Goal: Task Accomplishment & Management: Complete application form

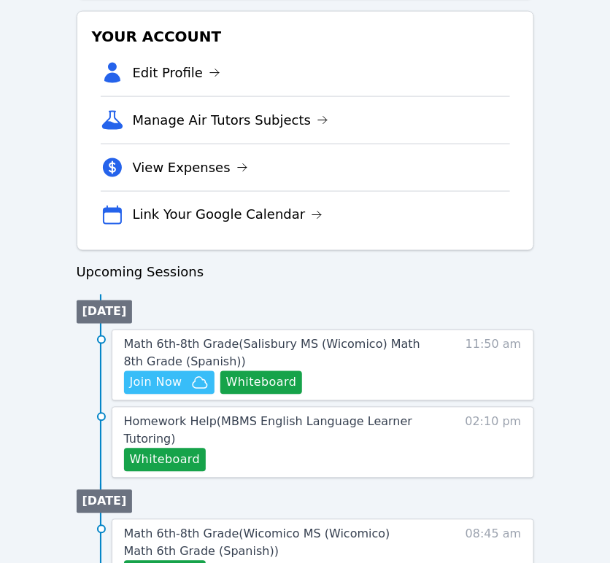
scroll to position [486, 0]
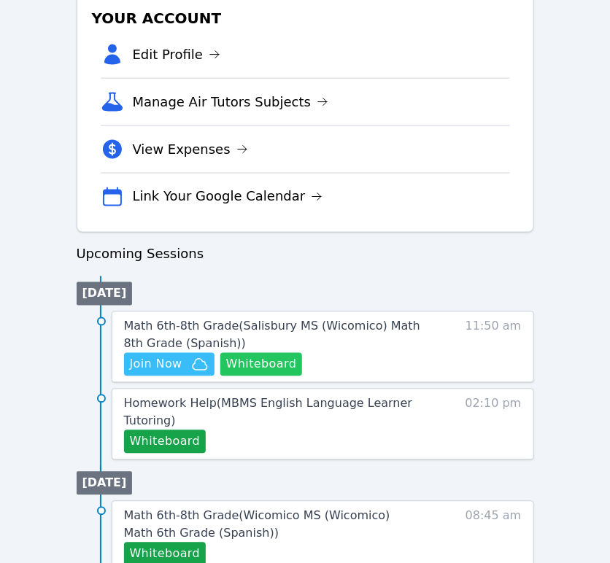
click at [277, 365] on button "Whiteboard" at bounding box center [261, 364] width 82 height 23
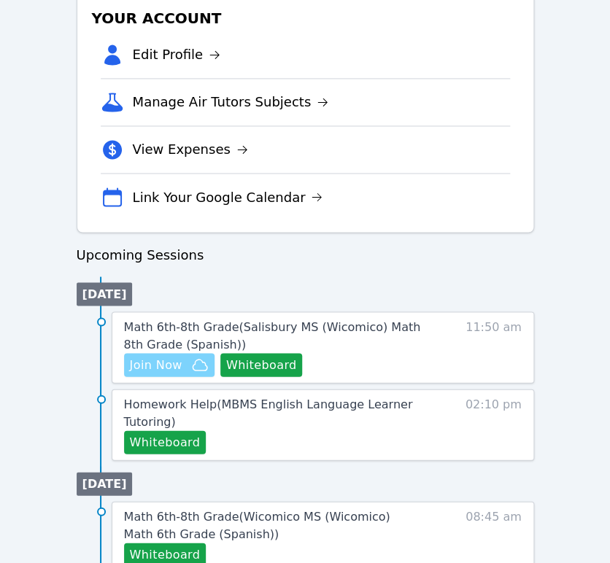
click at [166, 366] on span "Join Now" at bounding box center [156, 365] width 53 height 18
click at [193, 362] on icon "button" at bounding box center [200, 364] width 15 height 11
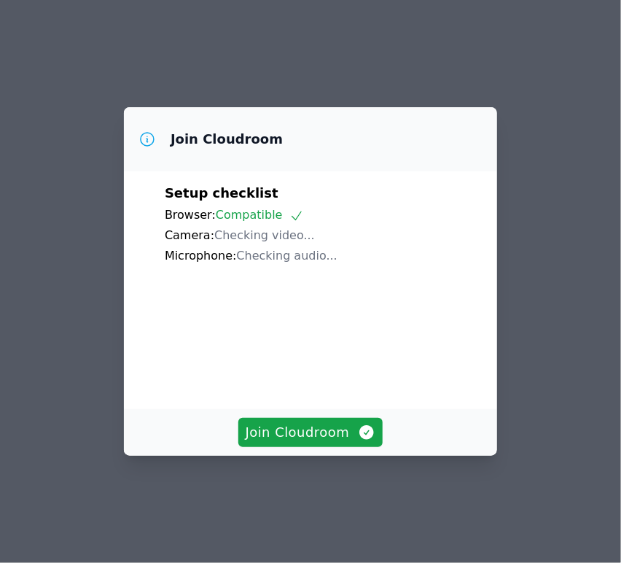
click at [280, 447] on button "Join Cloudroom" at bounding box center [311, 432] width 145 height 29
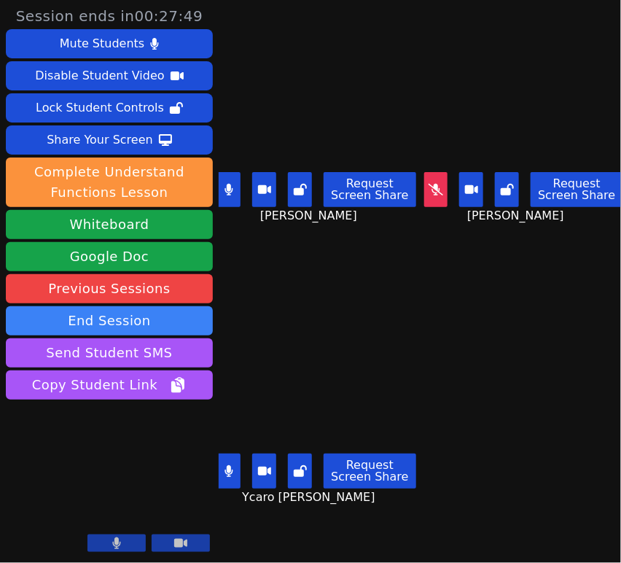
click at [429, 186] on icon at bounding box center [436, 190] width 15 height 12
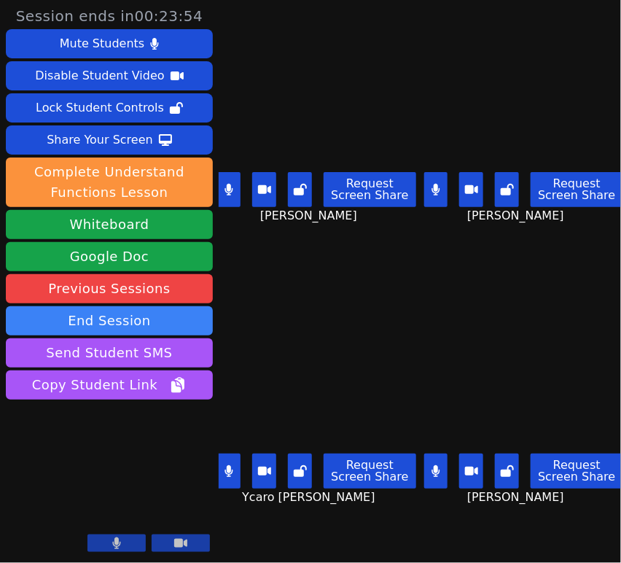
click at [307, 184] on icon at bounding box center [300, 190] width 13 height 12
click at [508, 186] on icon at bounding box center [507, 190] width 13 height 12
click at [303, 473] on button at bounding box center [300, 471] width 24 height 35
click at [505, 477] on button at bounding box center [507, 471] width 24 height 35
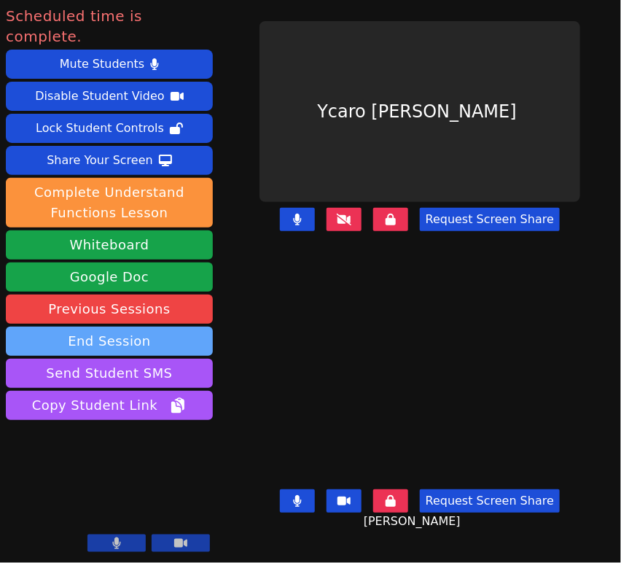
click at [177, 327] on button "End Session" at bounding box center [109, 341] width 207 height 29
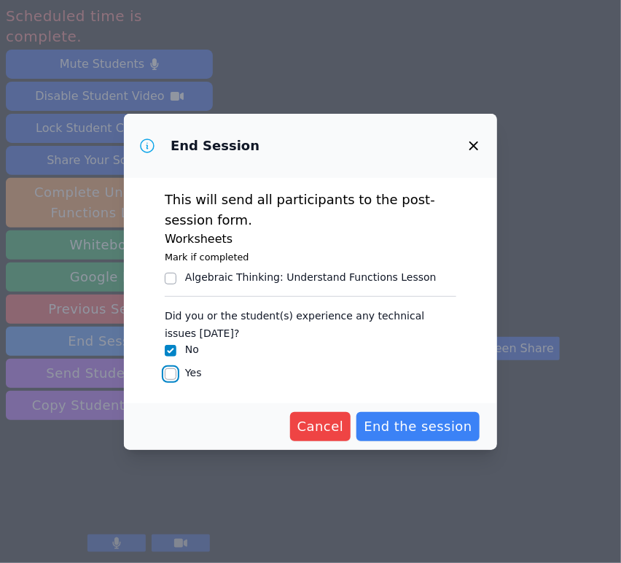
click at [168, 376] on input "Yes" at bounding box center [171, 374] width 12 height 12
checkbox input "true"
checkbox input "false"
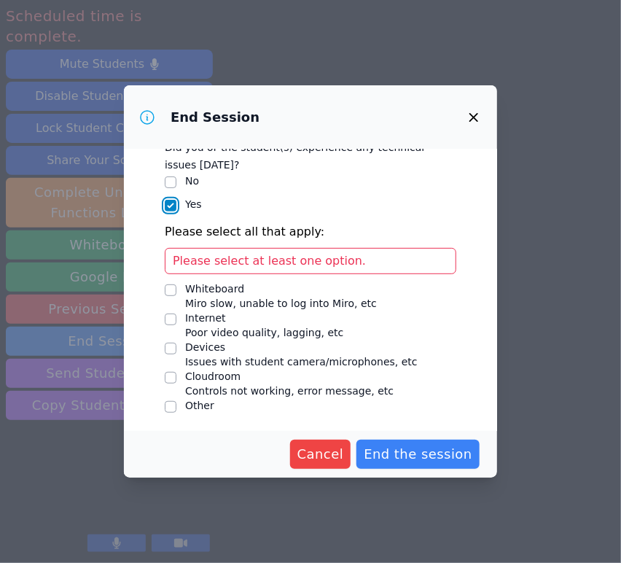
scroll to position [141, 0]
click at [175, 347] on input "Devices Issues with student camera/microphones, etc" at bounding box center [171, 348] width 12 height 12
checkbox input "true"
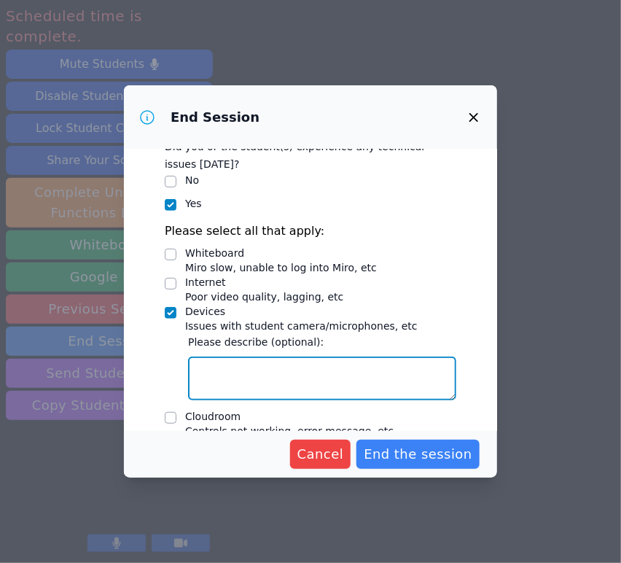
click at [254, 361] on textarea "Devices Issues with student camera/microphones, etc" at bounding box center [322, 379] width 268 height 44
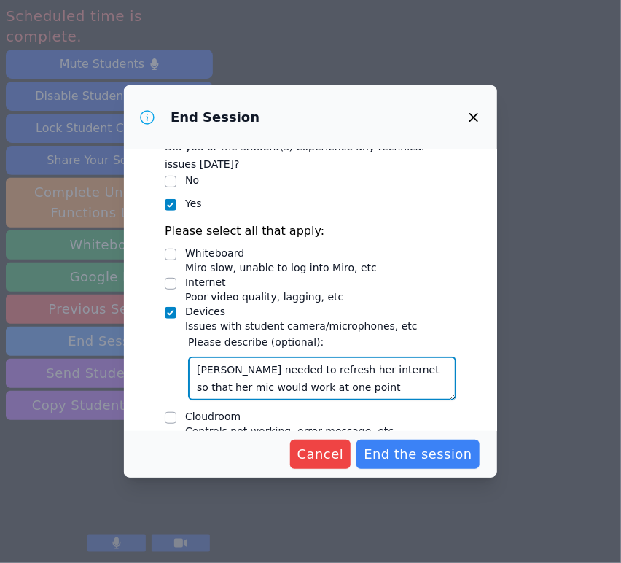
type textarea "Ana needed to refresh her internet so that her mic would work at one point."
drag, startPoint x: 324, startPoint y: 392, endPoint x: 171, endPoint y: 361, distance: 156.2
click at [171, 361] on div "Did you or the student(s) experience any technical issues today? No Yes Please …" at bounding box center [311, 294] width 292 height 322
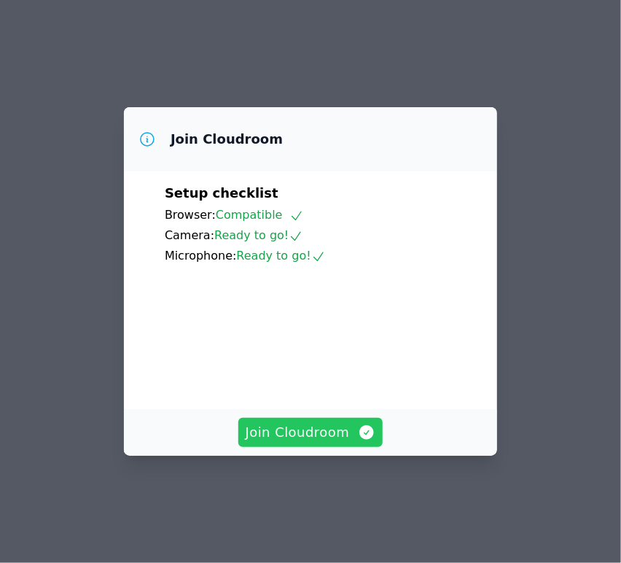
click at [260, 443] on span "Join Cloudroom" at bounding box center [311, 432] width 131 height 20
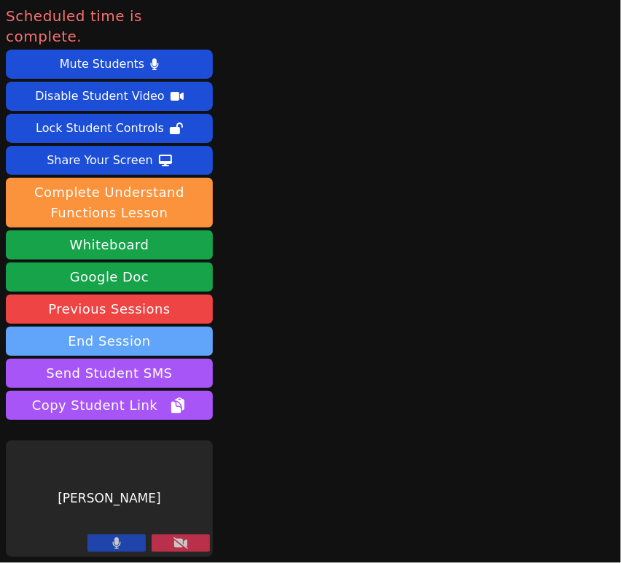
click at [145, 327] on button "End Session" at bounding box center [109, 341] width 207 height 29
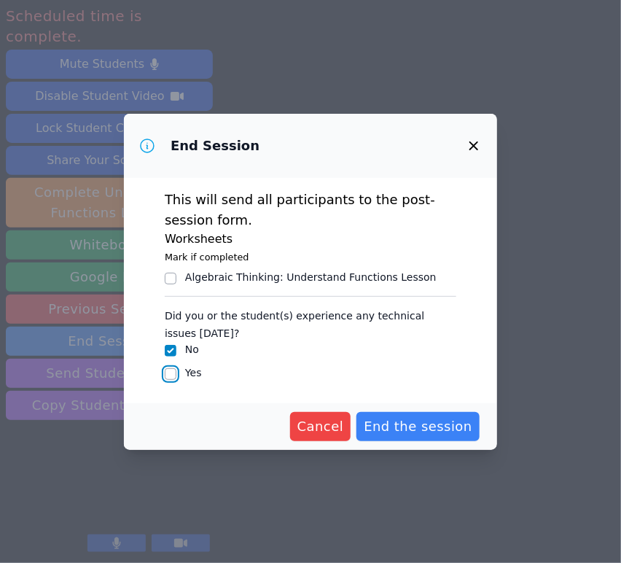
click at [175, 377] on input "Yes" at bounding box center [171, 374] width 12 height 12
checkbox input "true"
checkbox input "false"
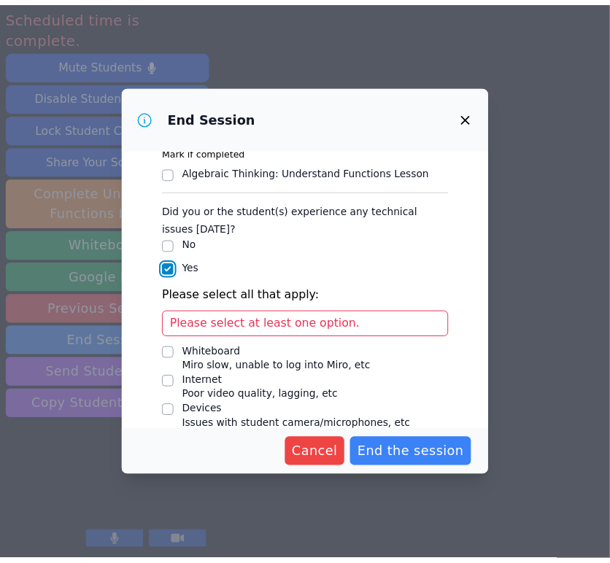
scroll to position [141, 0]
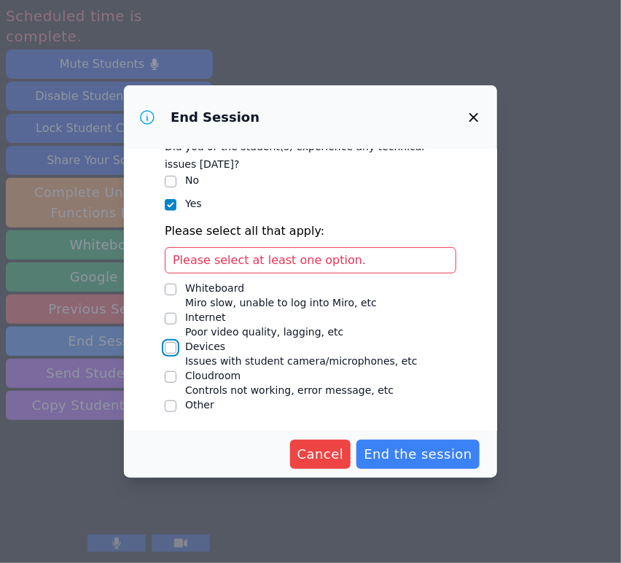
click at [172, 348] on input "Devices Issues with student camera/microphones, etc" at bounding box center [171, 348] width 12 height 12
checkbox input "true"
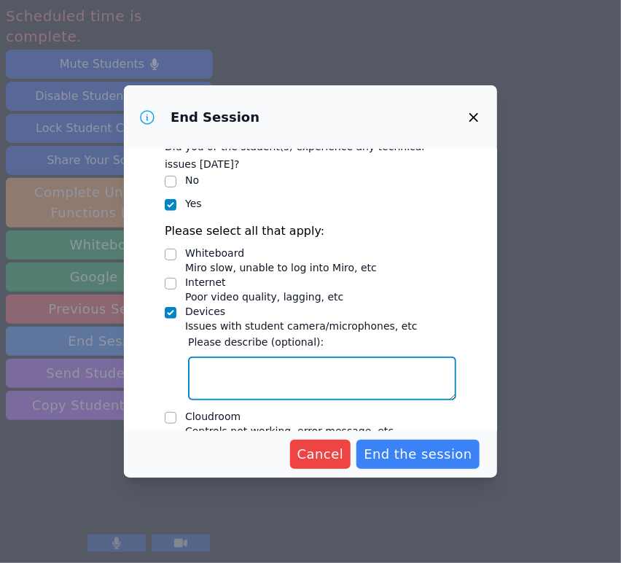
click at [239, 357] on textarea "Devices Issues with student camera/microphones, etc" at bounding box center [322, 379] width 268 height 44
paste textarea "Ana needed to refresh her internet so that her mic would work at one point."
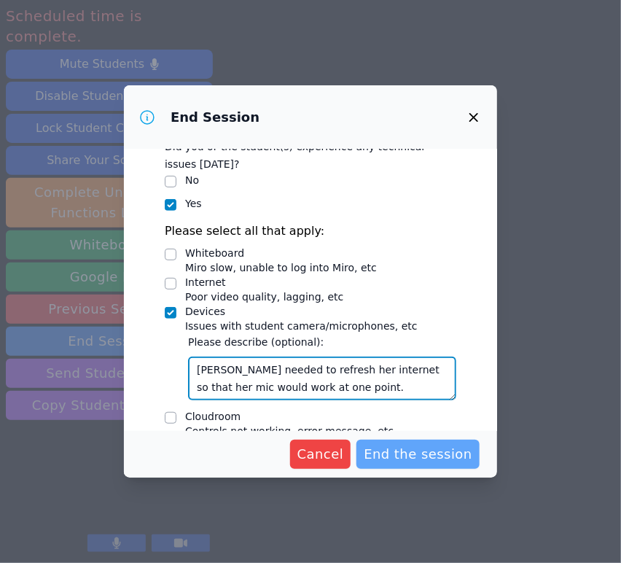
type textarea "Ana needed to refresh her internet so that her mic would work at one point."
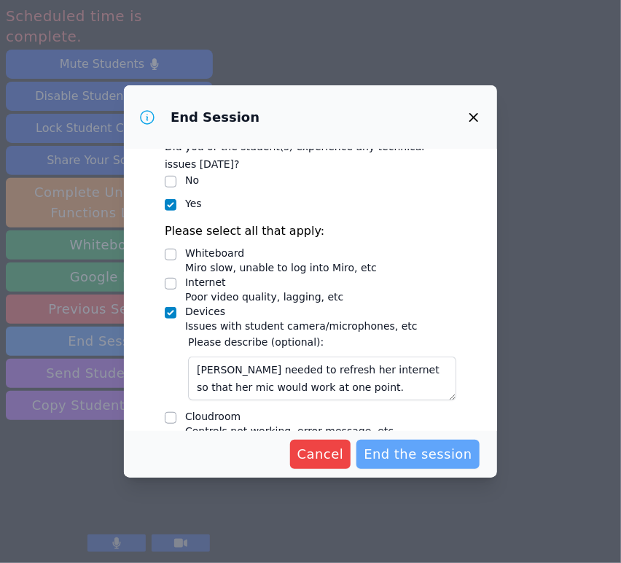
click at [394, 443] on button "End the session" at bounding box center [418, 454] width 123 height 29
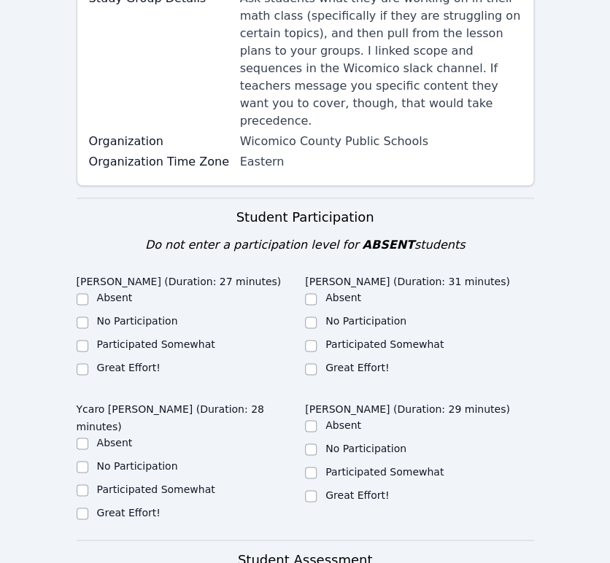
scroll to position [405, 0]
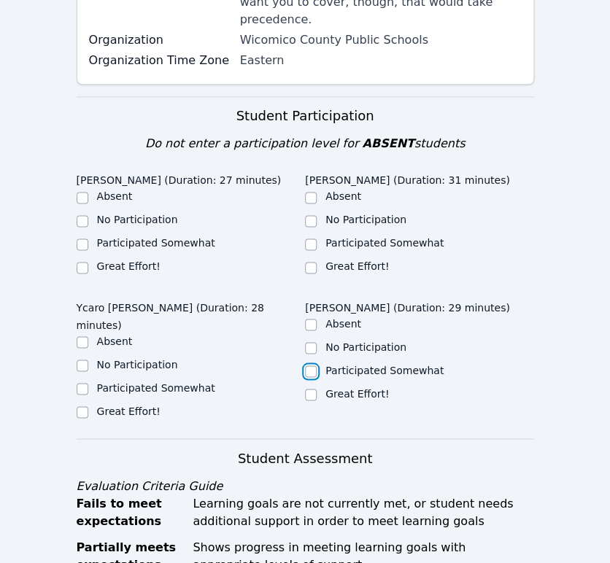
click at [309, 365] on input "Participated Somewhat" at bounding box center [311, 371] width 12 height 12
checkbox input "true"
click at [313, 239] on input "Participated Somewhat" at bounding box center [311, 245] width 12 height 12
checkbox input "true"
click at [85, 239] on input "Participated Somewhat" at bounding box center [83, 245] width 12 height 12
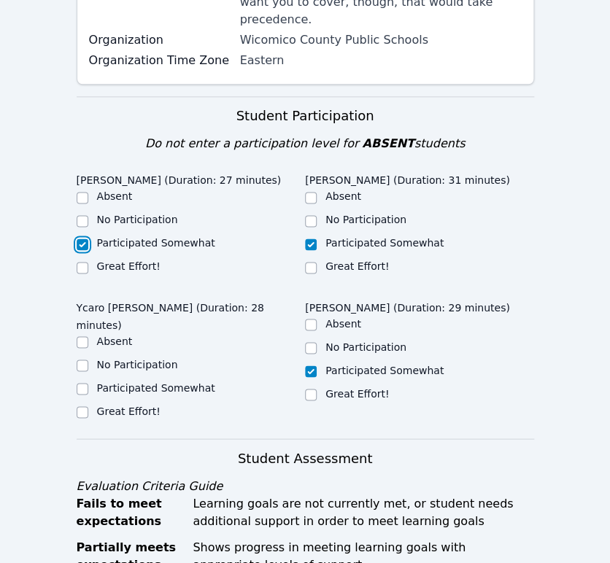
checkbox input "true"
click at [80, 383] on input "Participated Somewhat" at bounding box center [83, 389] width 12 height 12
checkbox input "true"
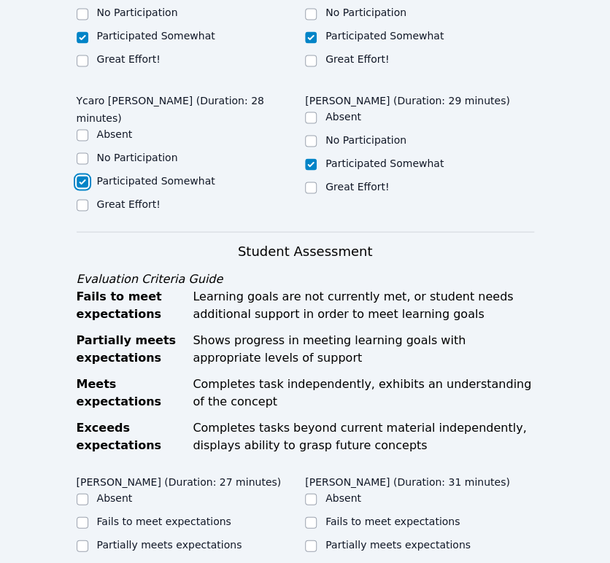
scroll to position [729, 0]
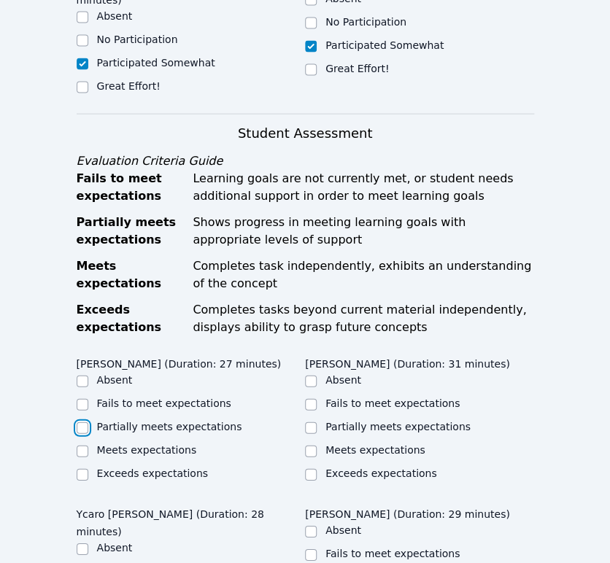
click at [82, 422] on input "Partially meets expectations" at bounding box center [83, 428] width 12 height 12
checkbox input "true"
click at [314, 422] on input "Partially meets expectations" at bounding box center [311, 428] width 12 height 12
checkbox input "true"
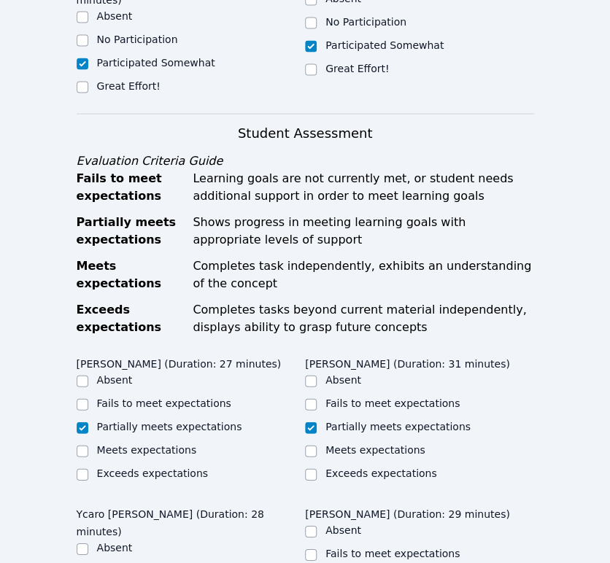
checkbox input "true"
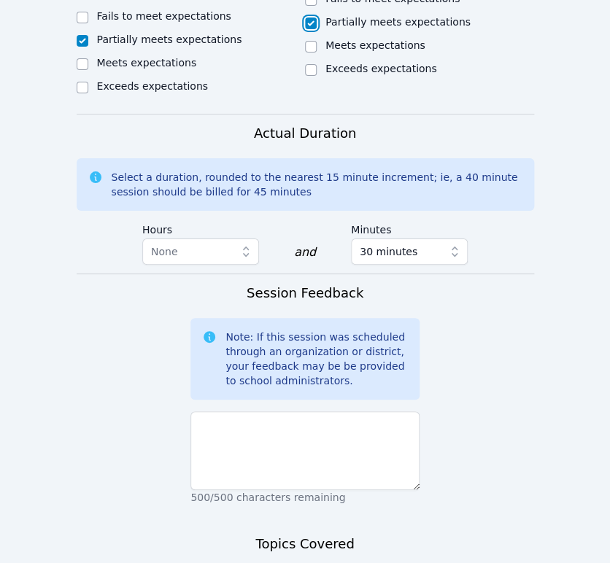
scroll to position [1377, 0]
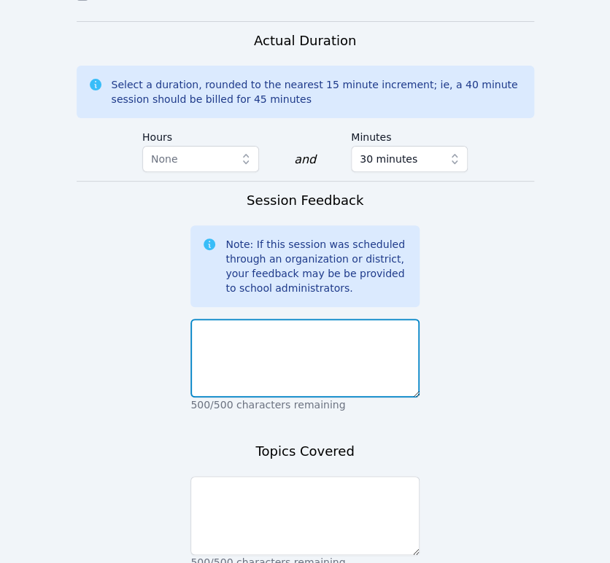
click at [324, 319] on textarea at bounding box center [304, 358] width 229 height 79
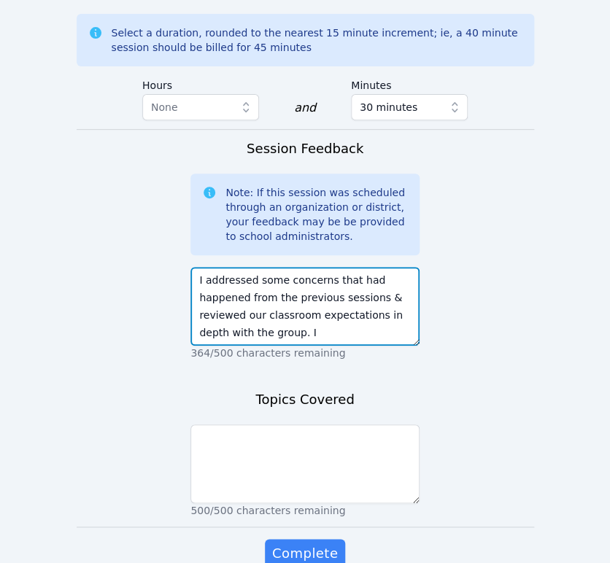
scroll to position [1453, 0]
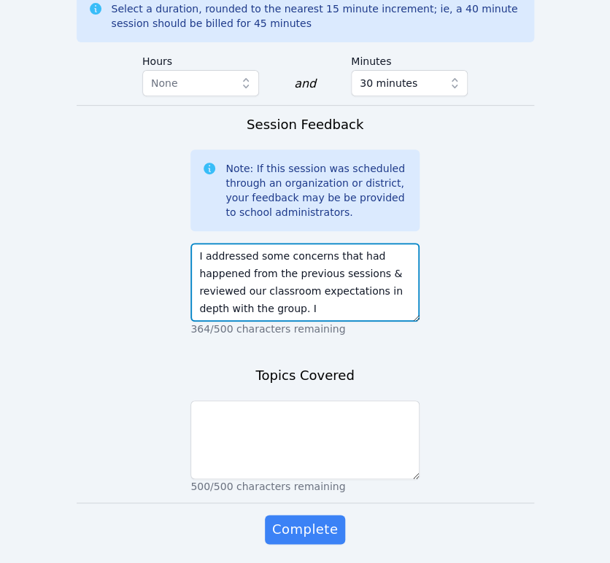
click at [287, 249] on textarea "I addressed some concerns that had happened from the previous sessions & review…" at bounding box center [304, 282] width 229 height 79
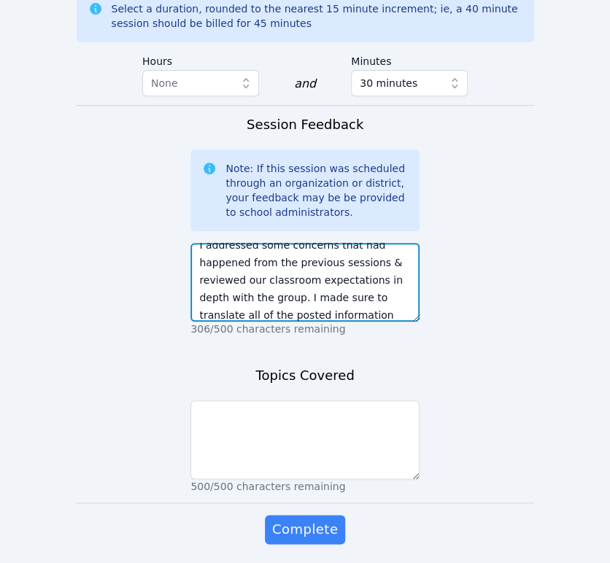
scroll to position [28, 0]
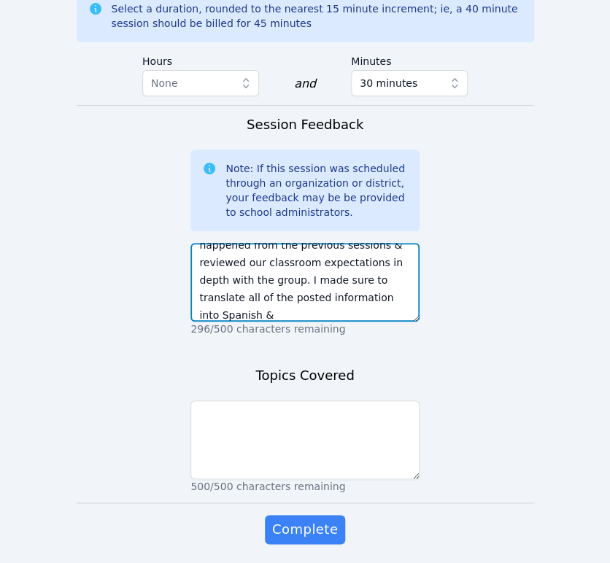
click at [379, 249] on textarea "I addressed some concerns that had happened from the previous sessions & review…" at bounding box center [304, 282] width 229 height 79
click at [378, 260] on textarea "I addressed some concerns that had happened from the previous sessions & review…" at bounding box center [304, 282] width 229 height 79
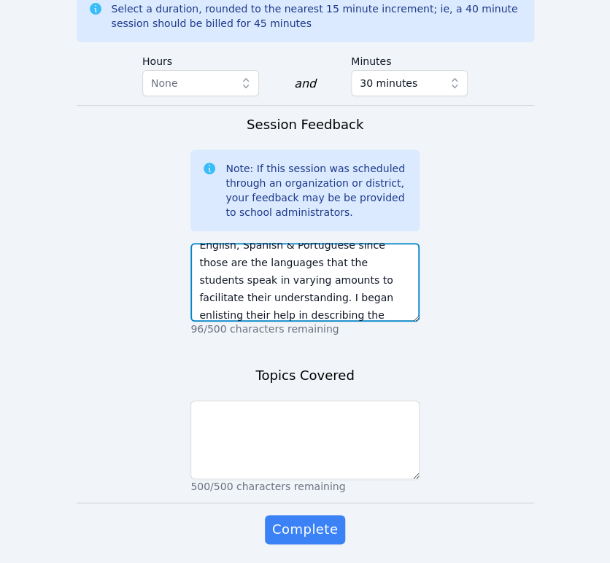
scroll to position [116, 0]
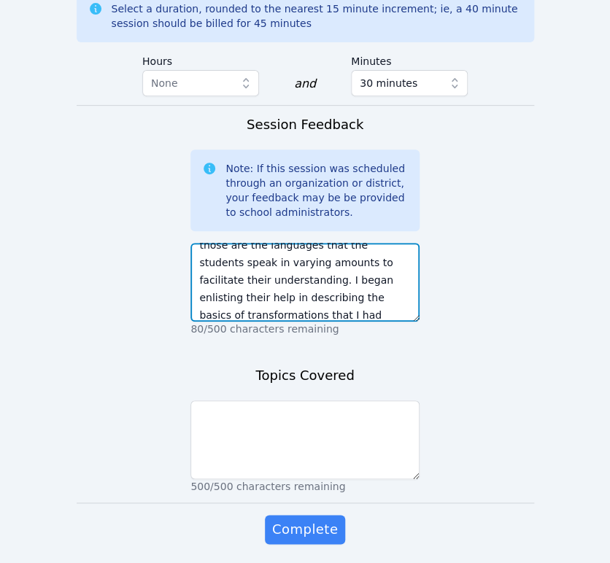
click at [222, 249] on textarea "I addressed some concerns that had happened from the previous sessions & review…" at bounding box center [304, 282] width 229 height 79
click at [365, 255] on textarea "I addressed some concerns that had happened from the previous sessions & review…" at bounding box center [304, 282] width 229 height 79
click at [368, 268] on textarea "I addressed some concerns that had happened from the previous sessions & review…" at bounding box center [304, 282] width 229 height 79
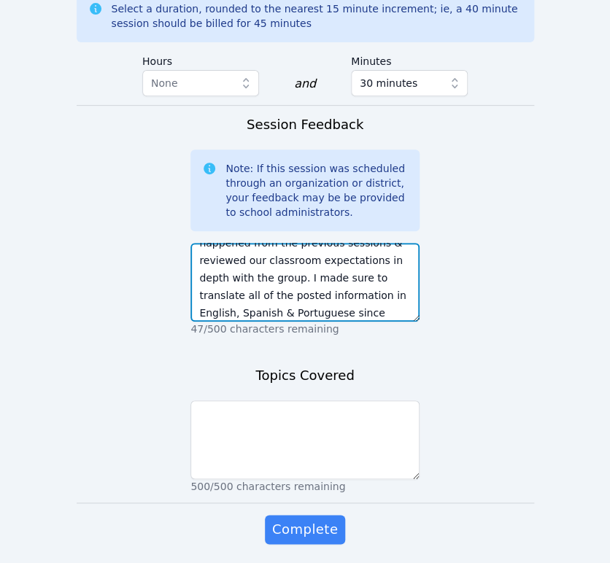
scroll to position [16, 0]
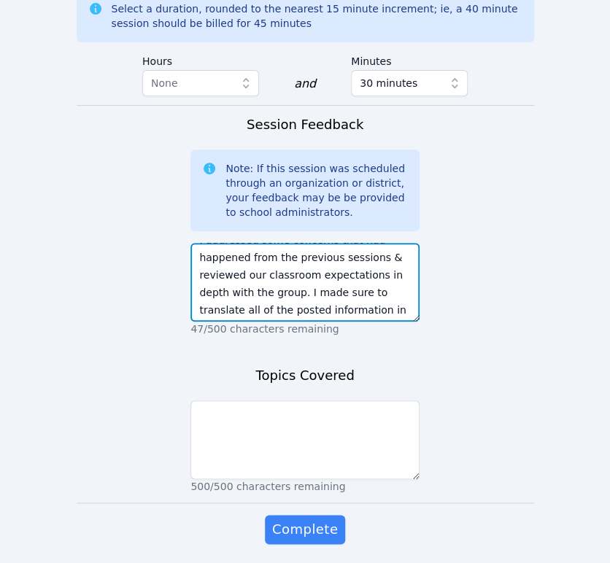
click at [365, 243] on textarea "I addressed some concerns that had happened from the previous sessions & review…" at bounding box center [304, 282] width 229 height 79
click at [295, 243] on textarea "I addressed some concerns that had happened from the previous sessions & review…" at bounding box center [304, 282] width 229 height 79
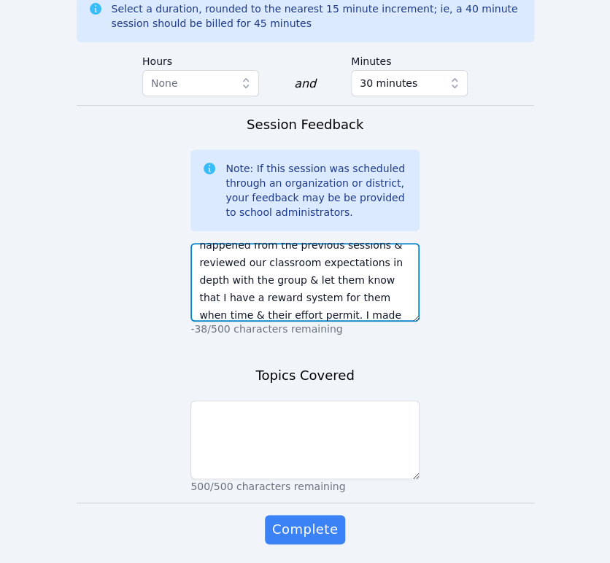
scroll to position [175, 0]
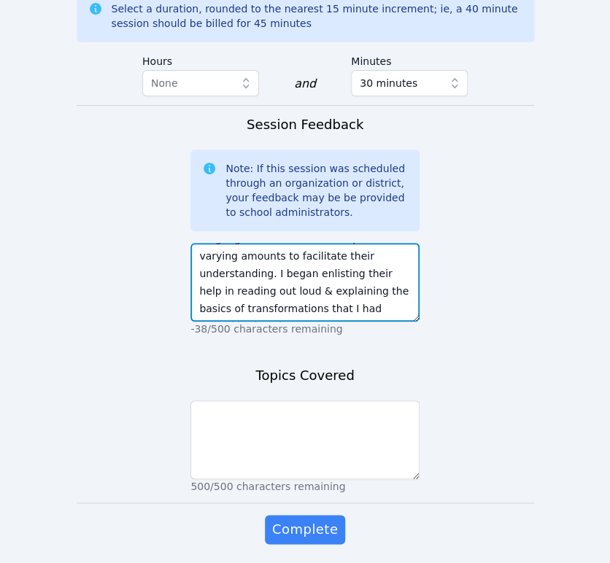
click at [343, 243] on textarea "I addressed some concerns that had happened from the previous sessions & review…" at bounding box center [304, 282] width 229 height 79
click at [309, 243] on textarea "I addressed some concerns that had happened from the previous sessions & review…" at bounding box center [304, 282] width 229 height 79
click at [268, 243] on textarea "I addressed some concerns that had happened from the previous sessions & review…" at bounding box center [304, 282] width 229 height 79
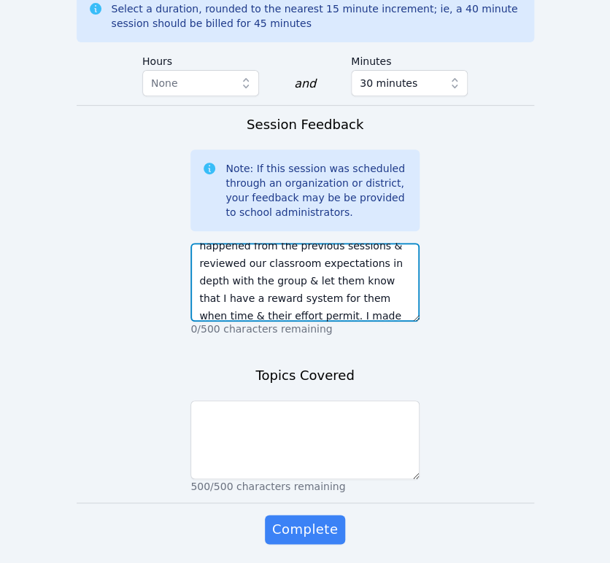
scroll to position [0, 0]
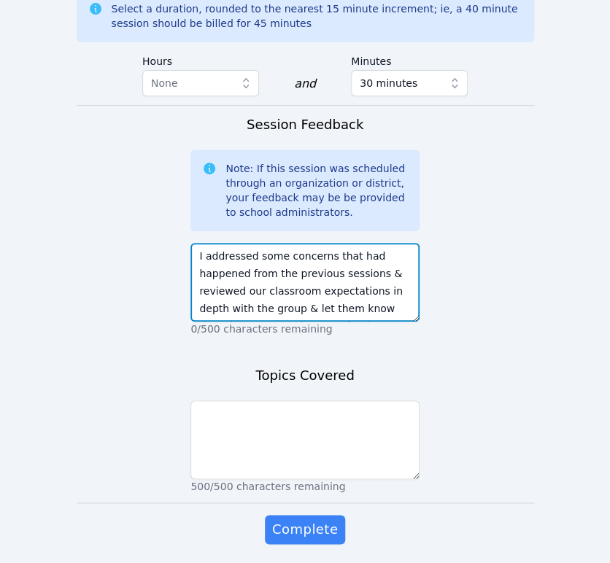
click at [370, 243] on textarea "I addressed some concerns that had happened from the previous sessions & review…" at bounding box center [304, 282] width 229 height 79
click at [297, 257] on textarea "I addressed some concerns that had happened from the previous sessions, reviewe…" at bounding box center [304, 282] width 229 height 79
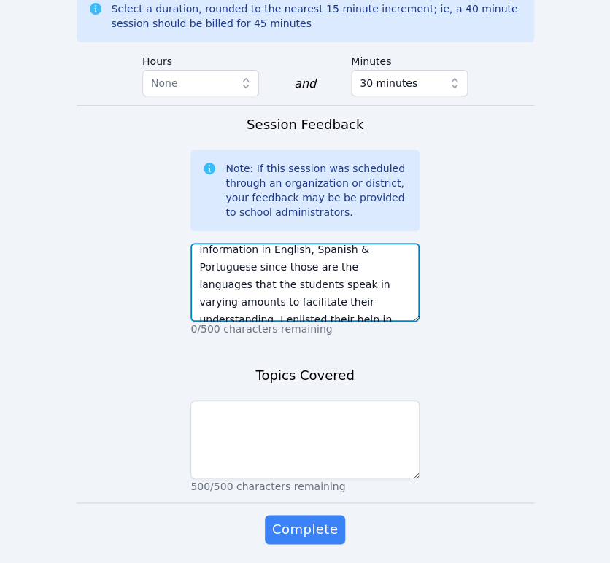
scroll to position [158, 0]
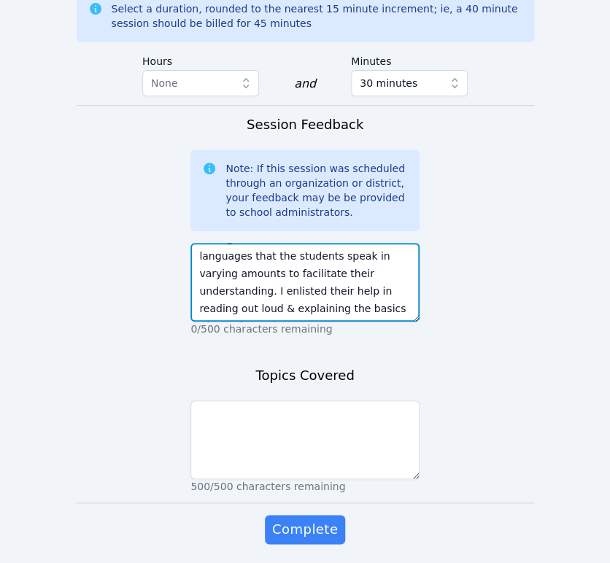
type textarea "I addressed some concerns that had happened from the previous sessions, reviewe…"
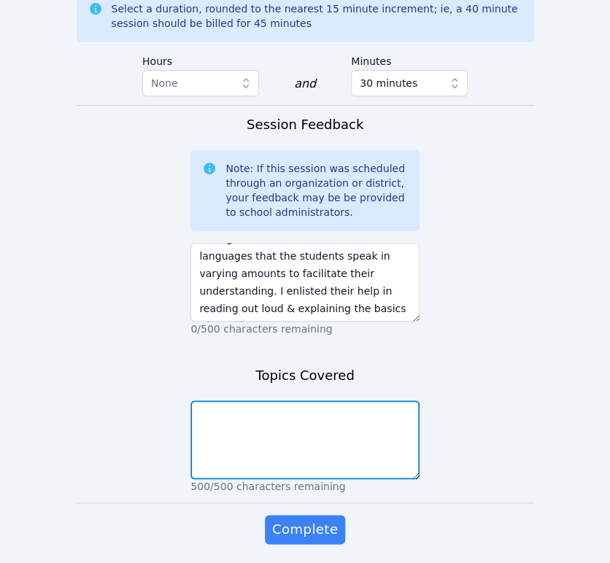
click at [361, 400] on textarea at bounding box center [304, 439] width 229 height 79
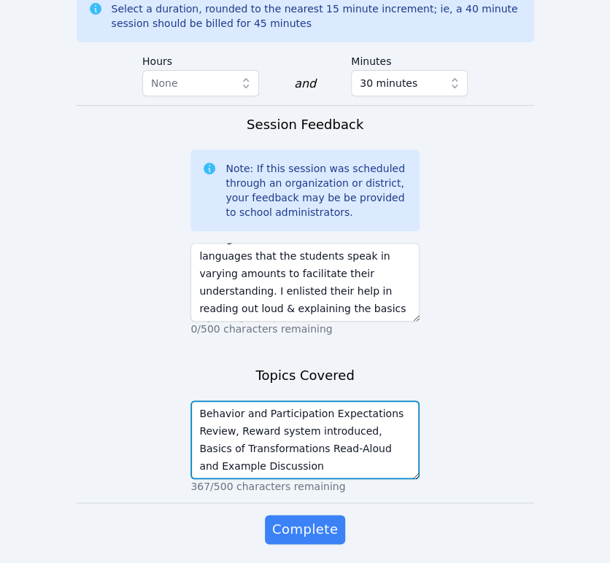
click at [390, 400] on textarea "Behavior and Participation Expectations Review, Reward system introduced, Basic…" at bounding box center [304, 439] width 229 height 79
click at [368, 422] on textarea "Behavior and Participation Expectations Review, Reward system introduced, Basic…" at bounding box center [304, 439] width 229 height 79
click at [333, 401] on textarea "Behavior and Participation Expectations Review, Reward system introduced, Basic…" at bounding box center [304, 439] width 229 height 79
click at [304, 420] on textarea "Behavior and Participation Expectations Review, Reward system introduced, Basic…" at bounding box center [304, 439] width 229 height 79
type textarea "Behavior and Participation Expectations Review, Reward system introduced, Basic…"
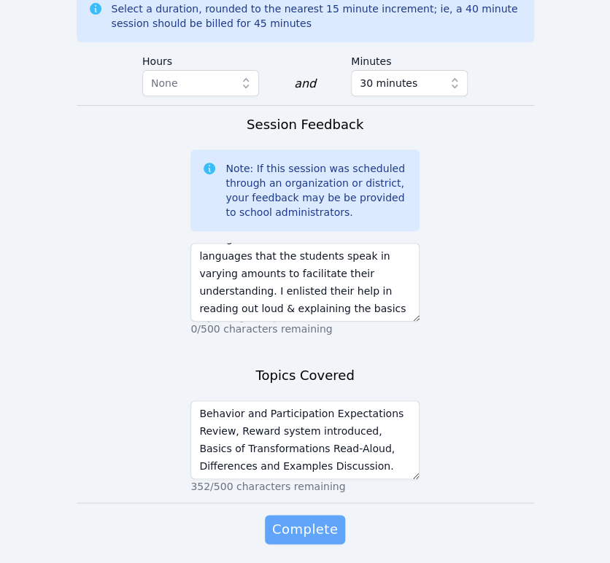
click at [335, 515] on button "Complete" at bounding box center [305, 529] width 80 height 29
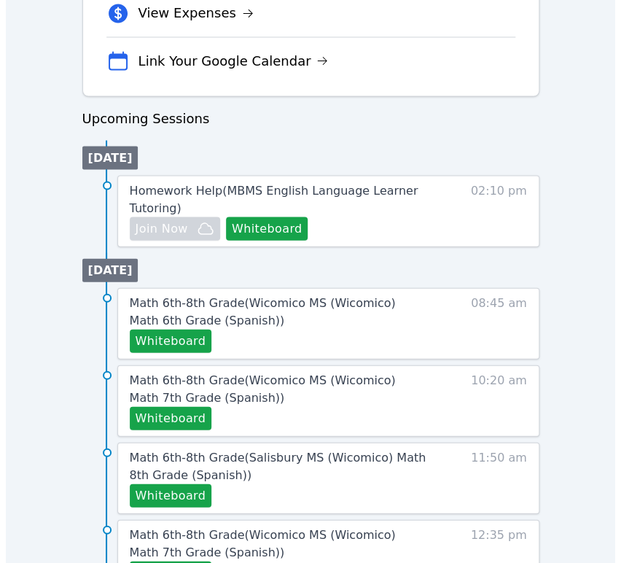
scroll to position [648, 0]
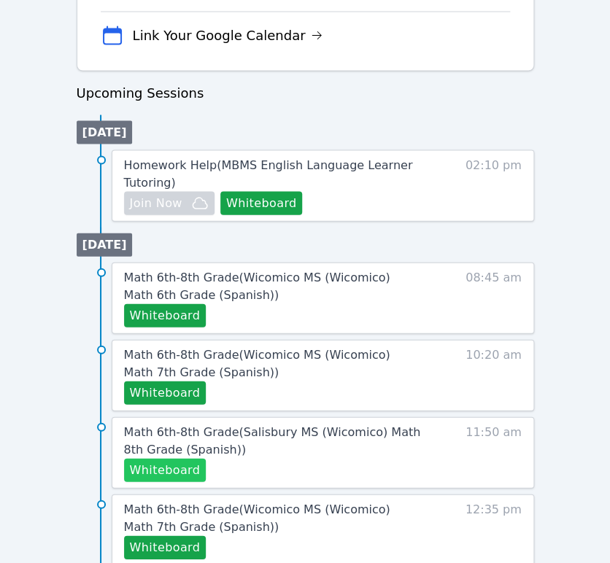
click at [158, 465] on button "Whiteboard" at bounding box center [165, 469] width 82 height 23
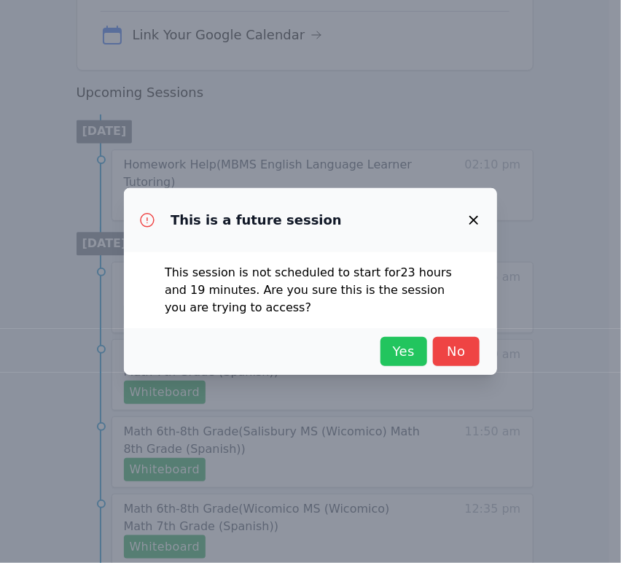
click at [414, 359] on span "Yes" at bounding box center [404, 351] width 32 height 20
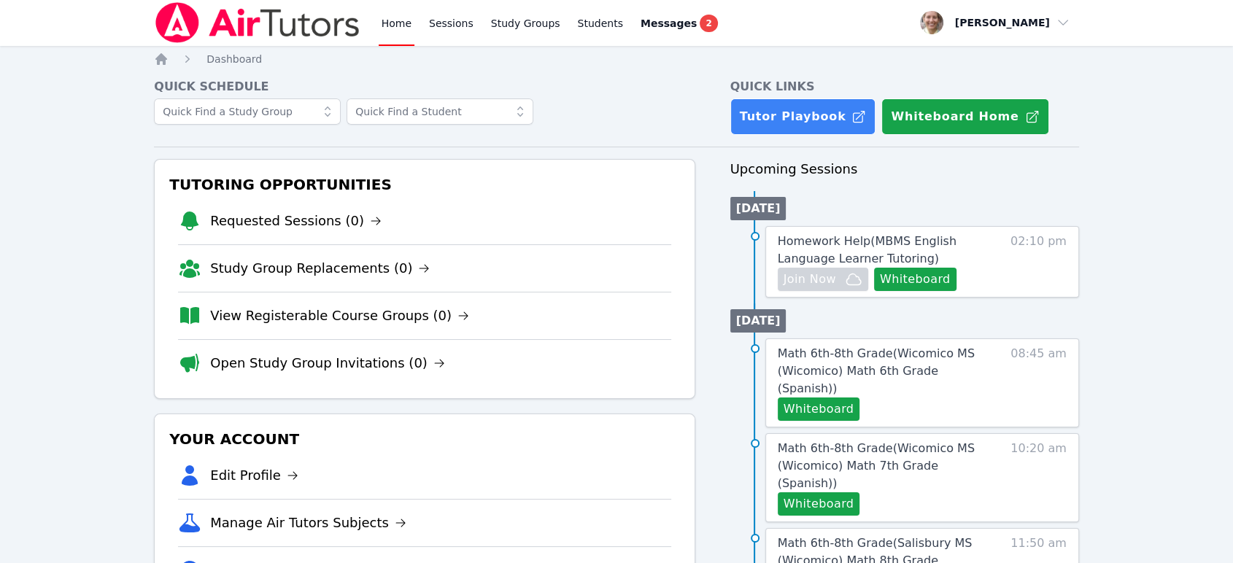
scroll to position [0, 0]
click at [609, 273] on button "Whiteboard" at bounding box center [915, 279] width 82 height 23
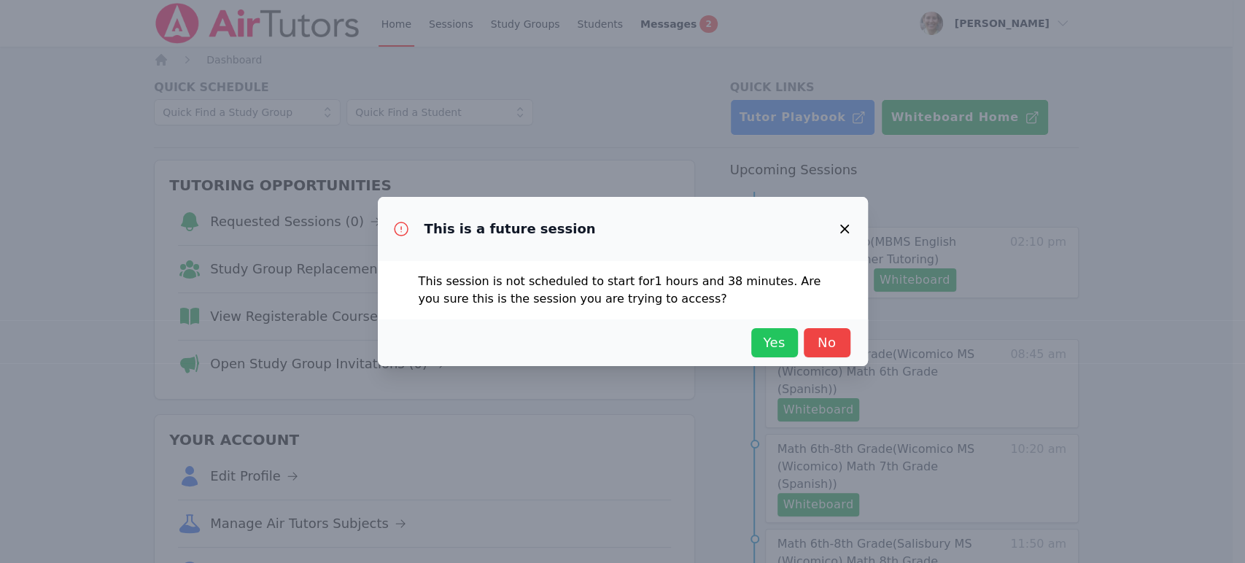
click at [609, 352] on span "Yes" at bounding box center [775, 343] width 32 height 20
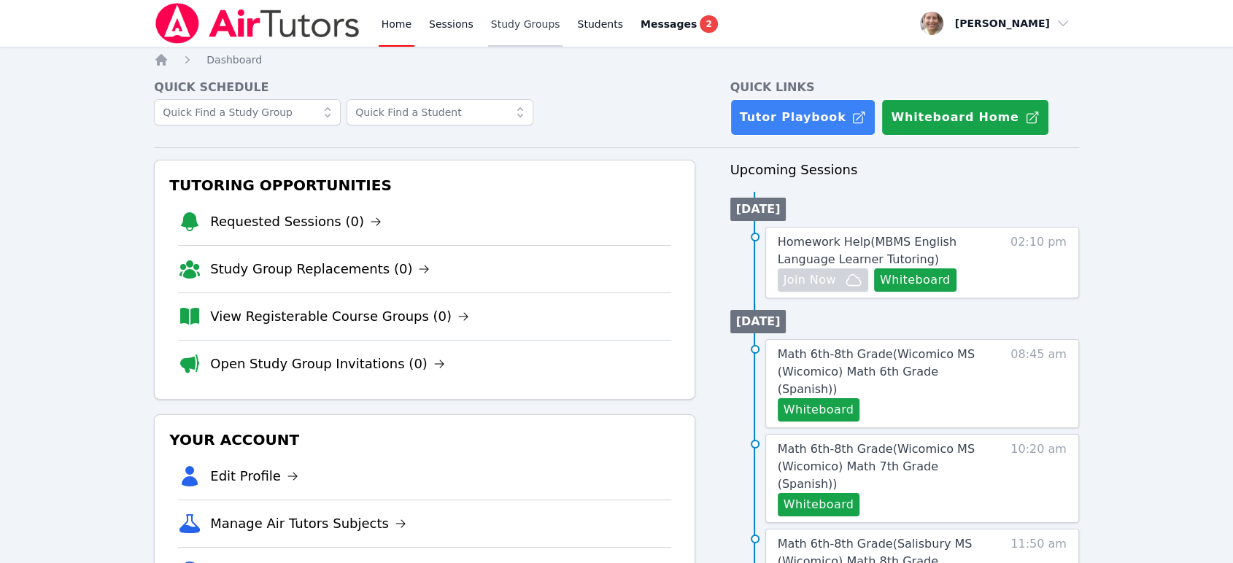
click at [502, 25] on link "Study Groups" at bounding box center [525, 23] width 75 height 47
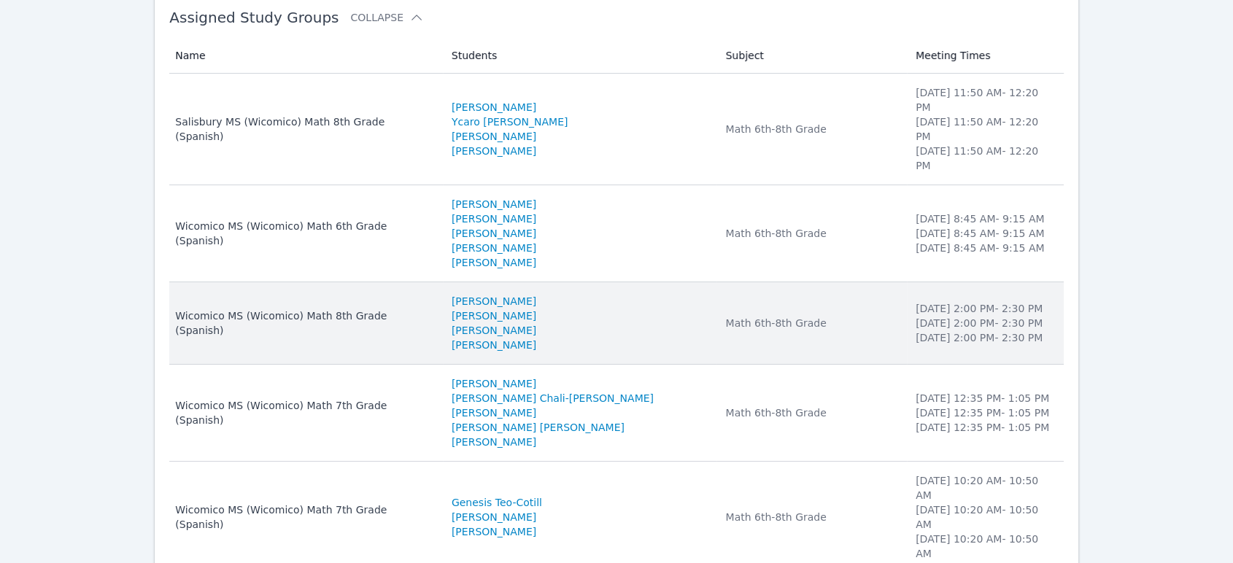
scroll to position [239, 0]
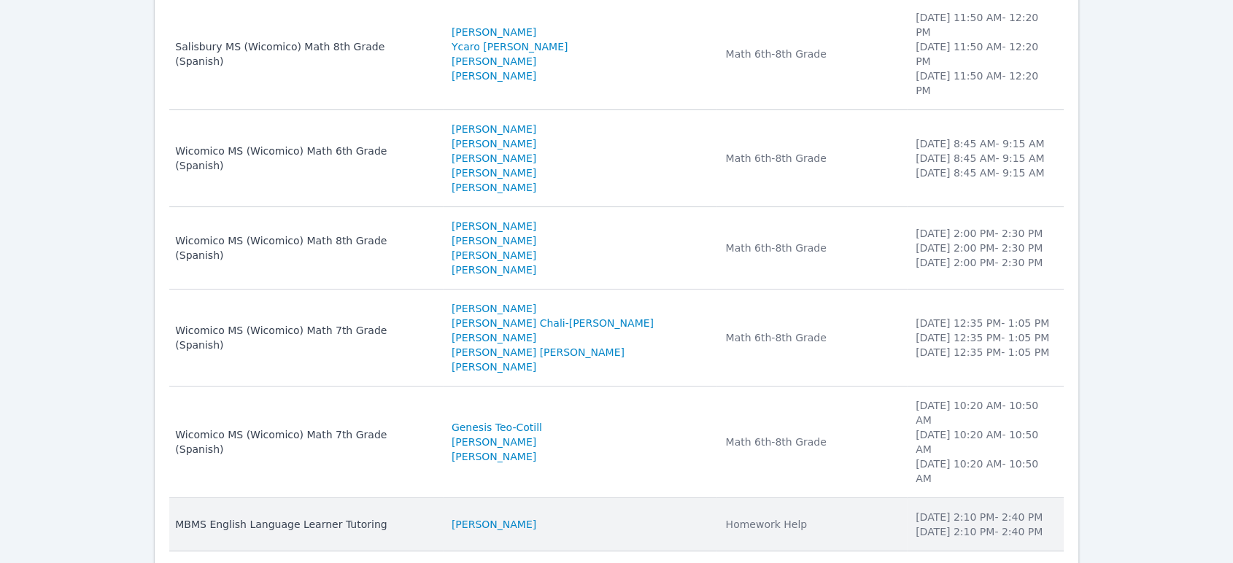
click at [609, 517] on div "Homework Help" at bounding box center [811, 524] width 172 height 15
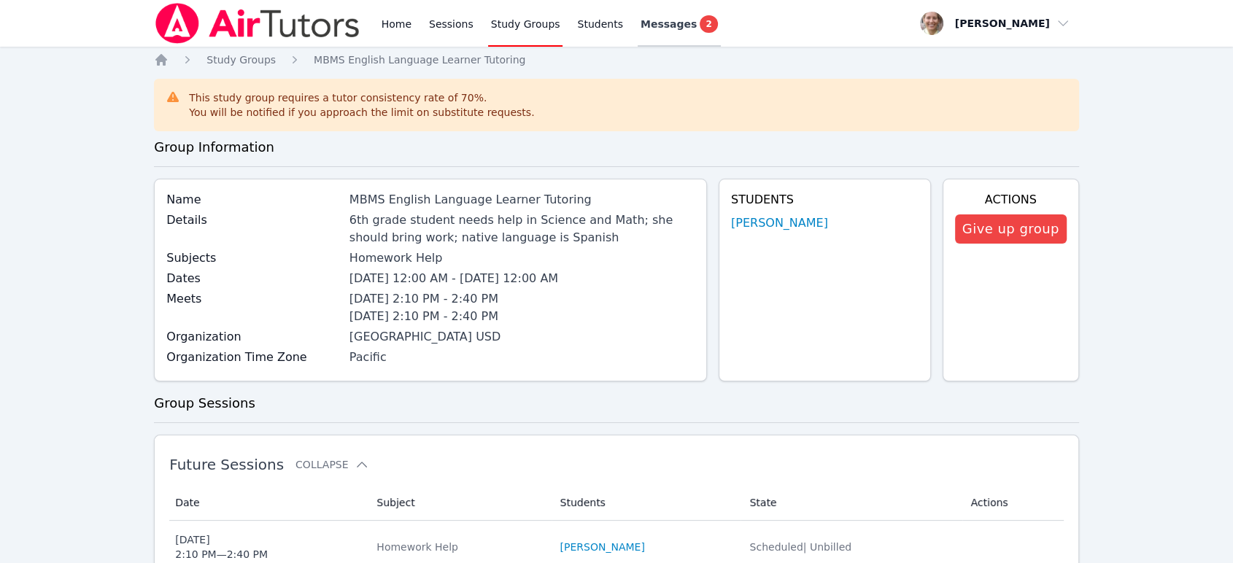
click at [609, 36] on link "Messages 2" at bounding box center [678, 23] width 83 height 47
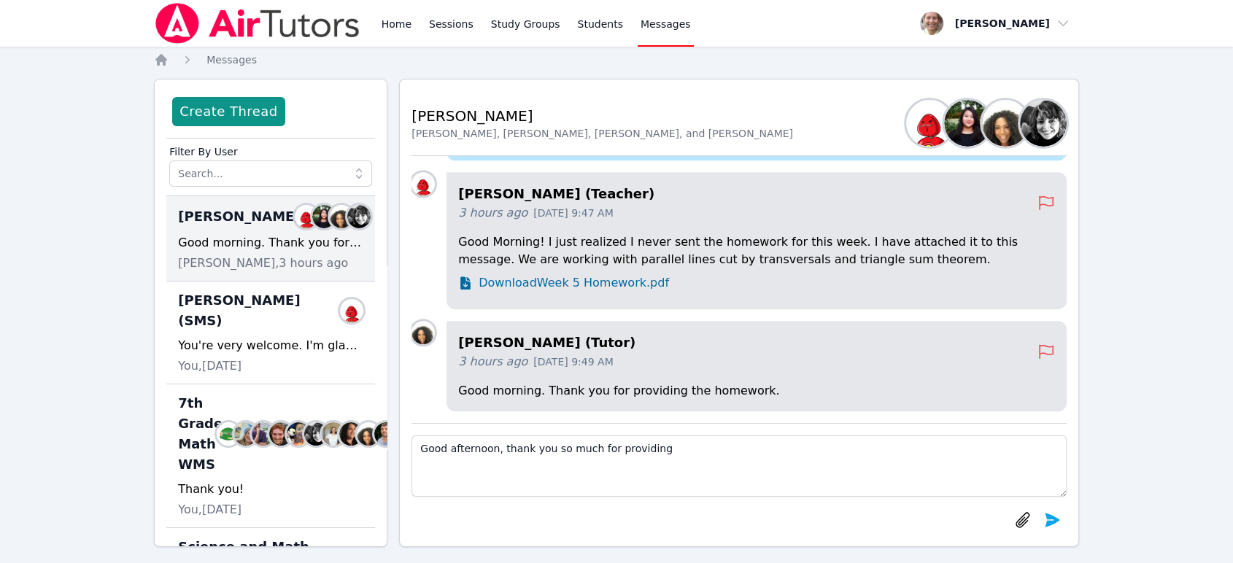
click at [600, 280] on span "Download Week 5 Homework.pdf" at bounding box center [573, 283] width 190 height 18
click at [520, 91] on div "Bennett Sessions Nicole Bennett, Tippayanawat Tongvichit, Michelle Dupin, and C…" at bounding box center [738, 123] width 655 height 65
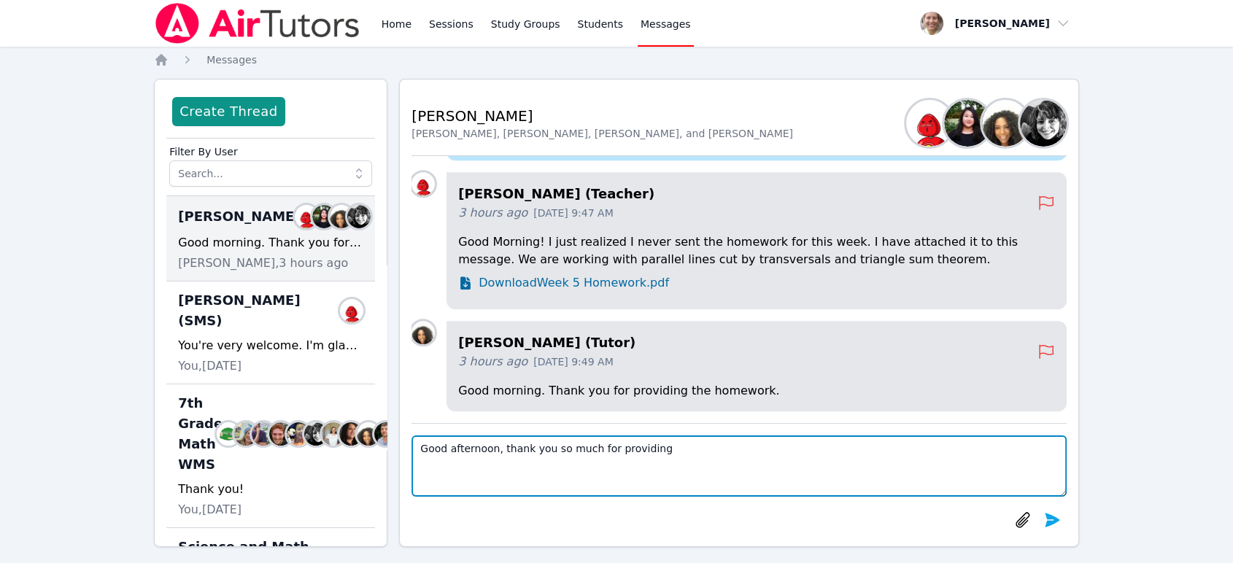
click at [609, 456] on textarea "Good afternoon, thank you so much for providing" at bounding box center [738, 465] width 655 height 61
type textarea "Good afternoon, thank you so much for providing this information. I will be sur…"
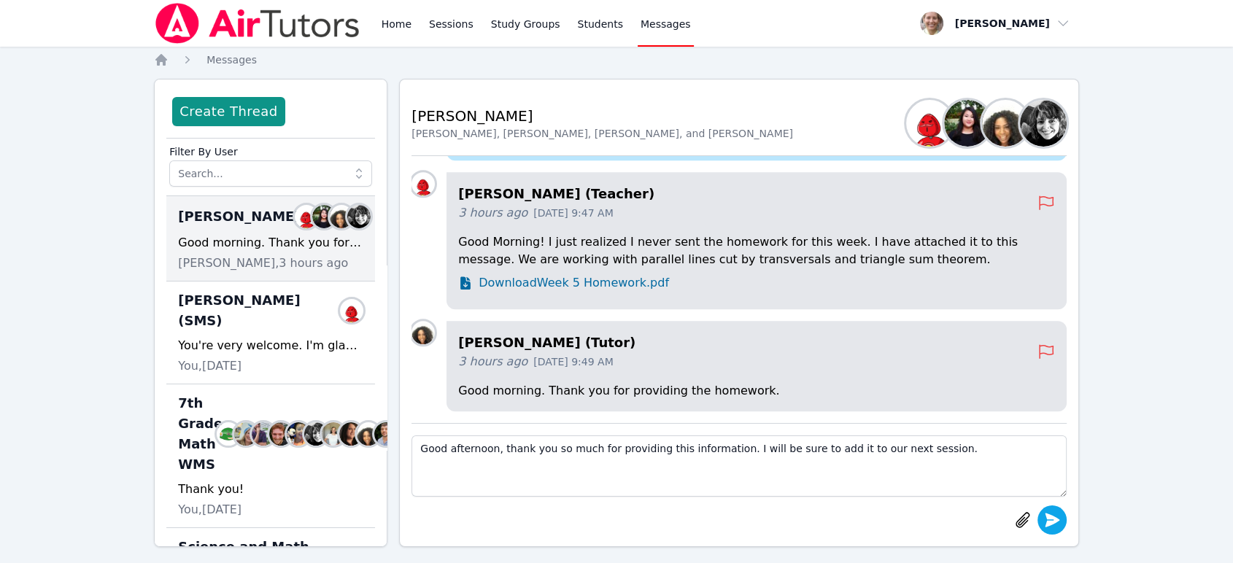
click at [609, 520] on icon "submit" at bounding box center [1052, 520] width 18 height 18
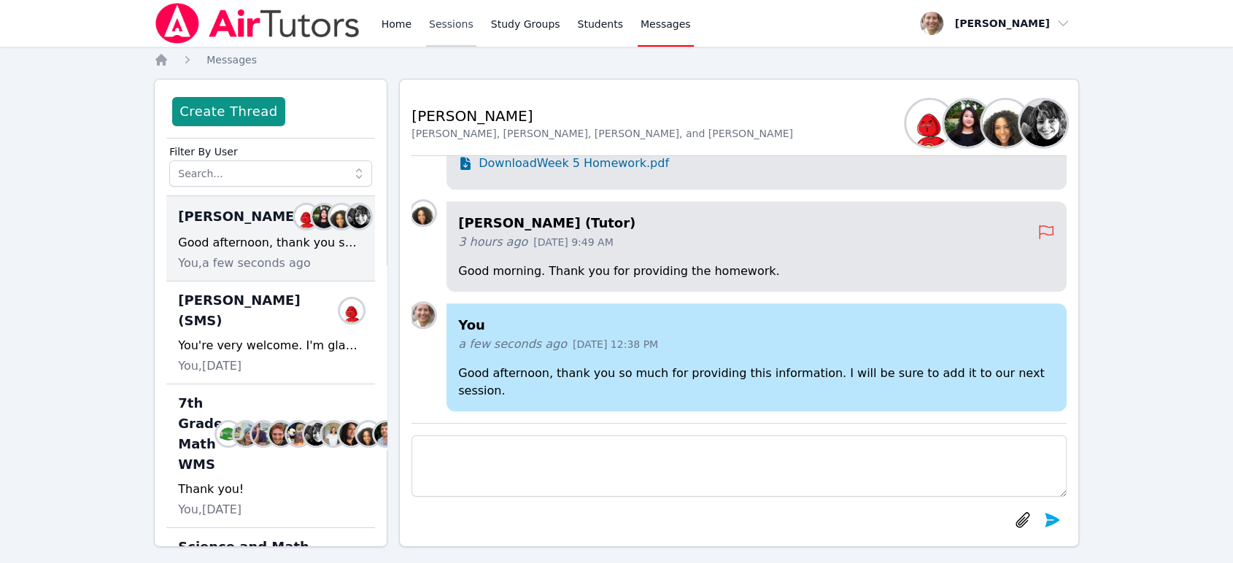
click at [436, 23] on link "Sessions" at bounding box center [451, 23] width 50 height 47
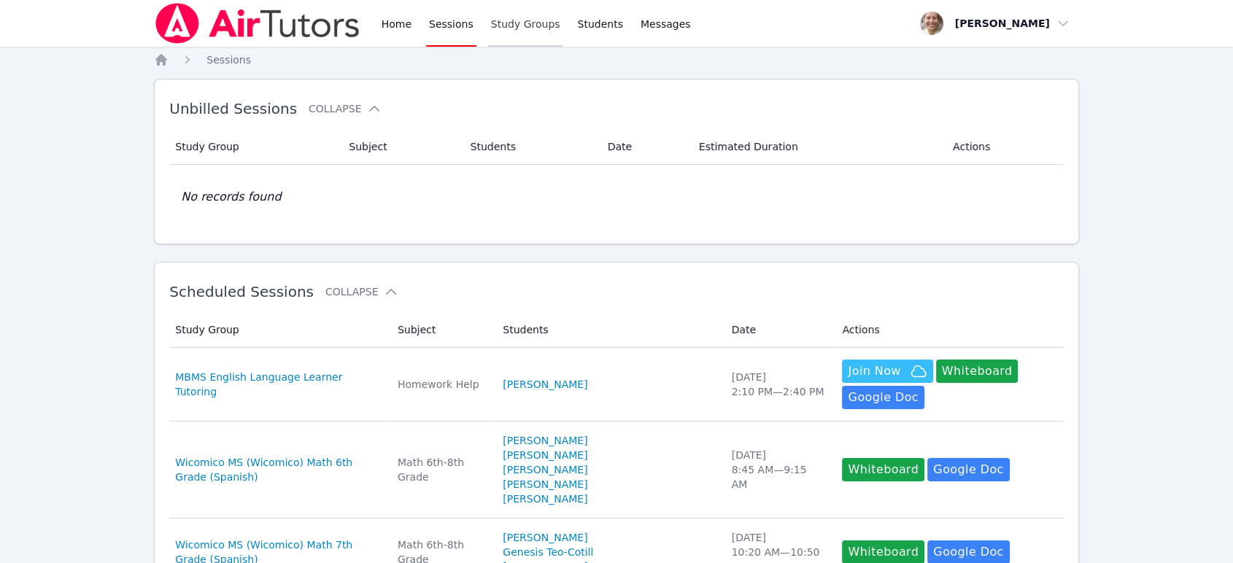
click at [511, 34] on link "Study Groups" at bounding box center [525, 23] width 75 height 47
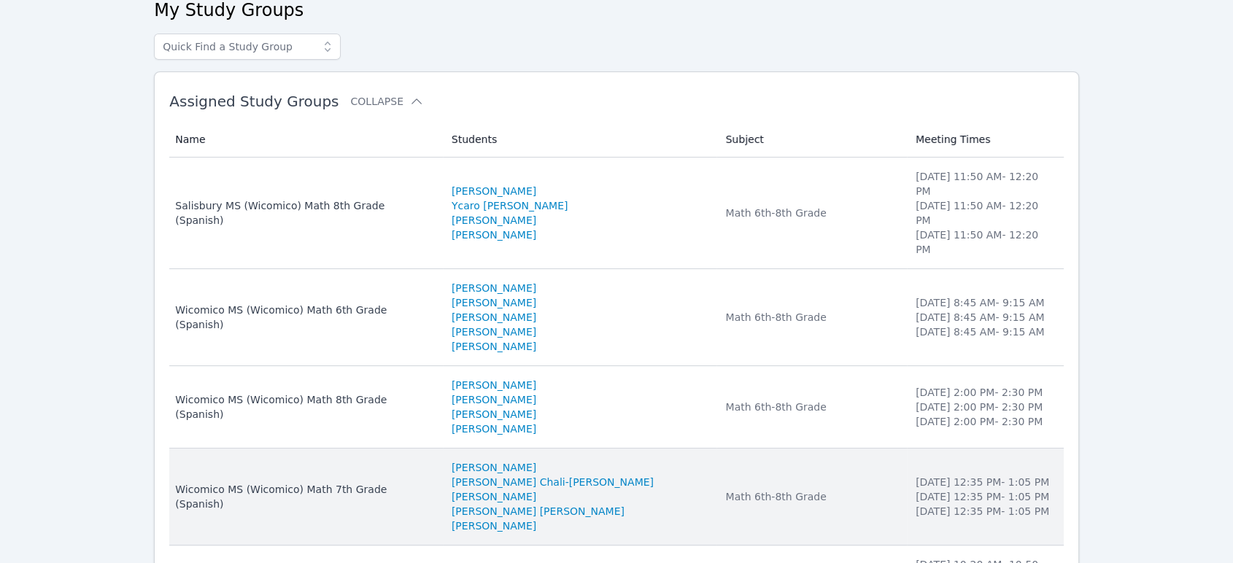
scroll to position [77, 0]
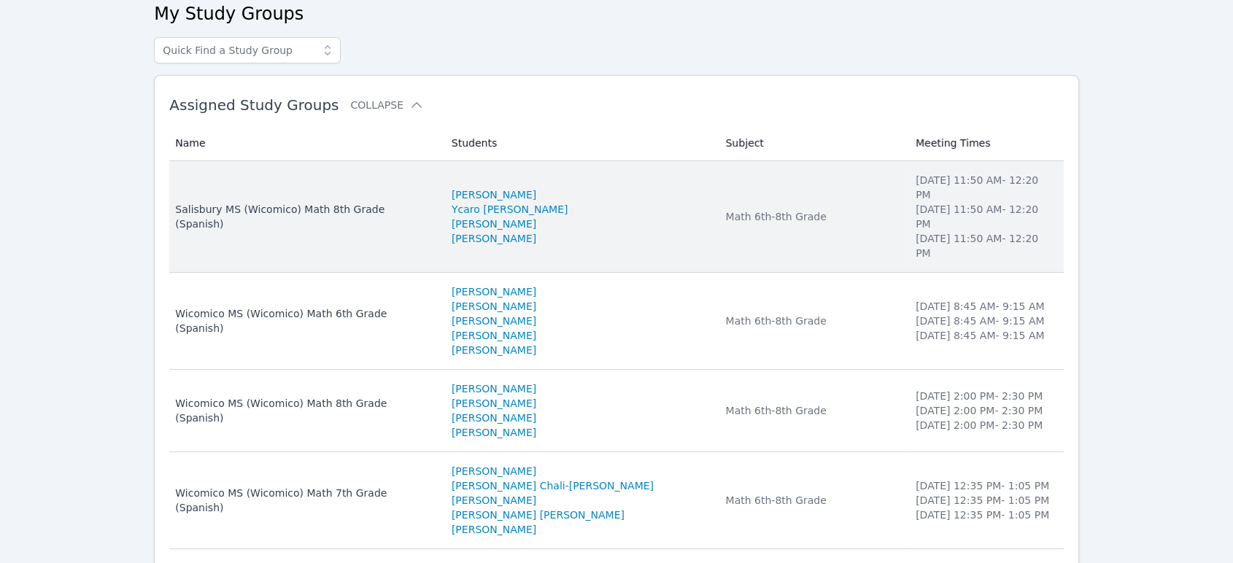
click at [434, 207] on div "Salisbury MS (Wicomico) Math 8th Grade (Spanish)" at bounding box center [304, 216] width 259 height 29
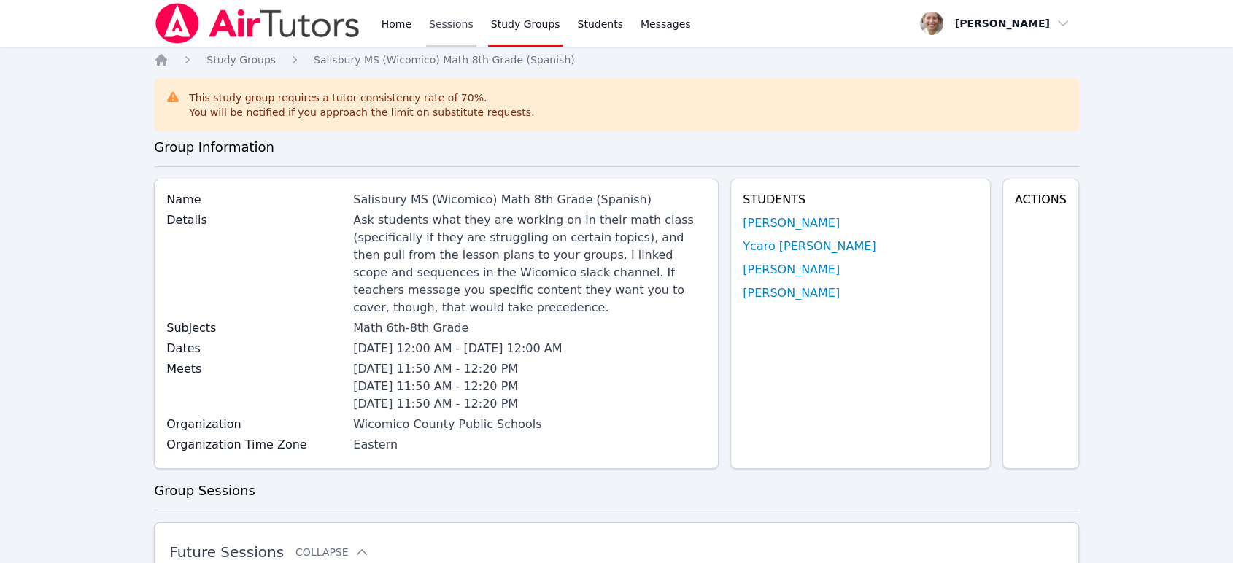
click at [432, 20] on link "Sessions" at bounding box center [451, 23] width 50 height 47
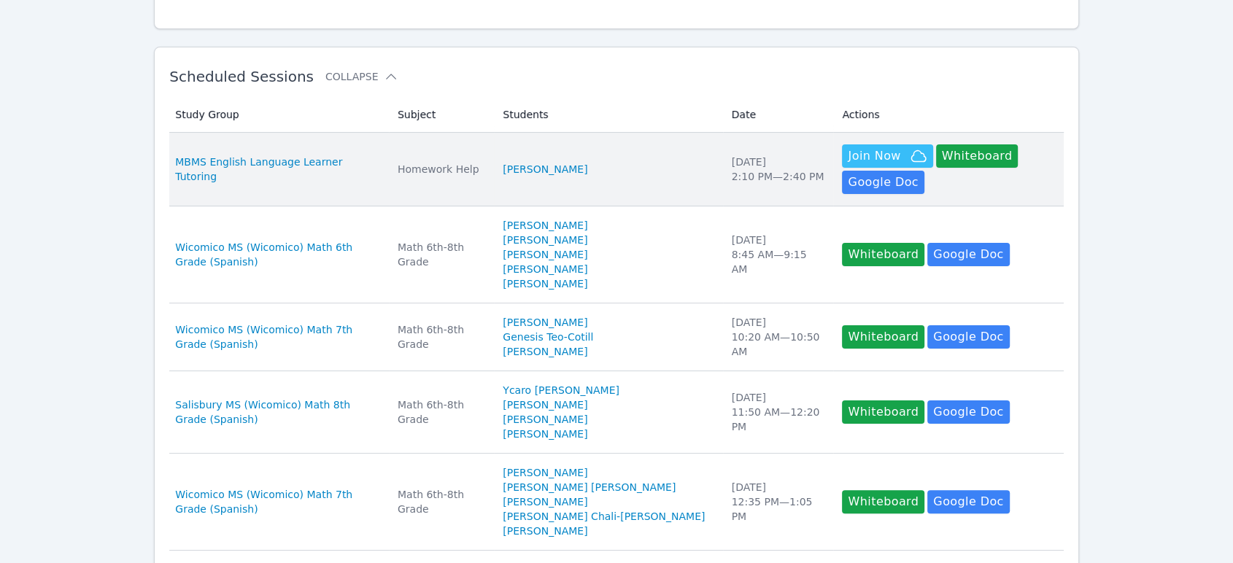
scroll to position [243, 0]
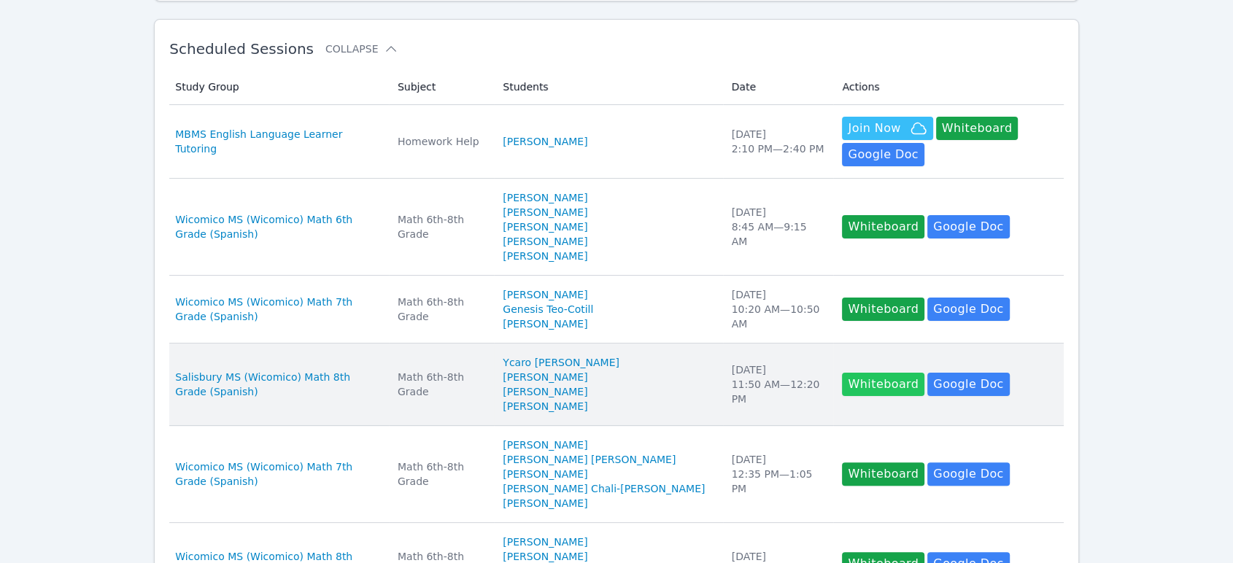
click at [609, 395] on button "Whiteboard" at bounding box center [883, 384] width 82 height 23
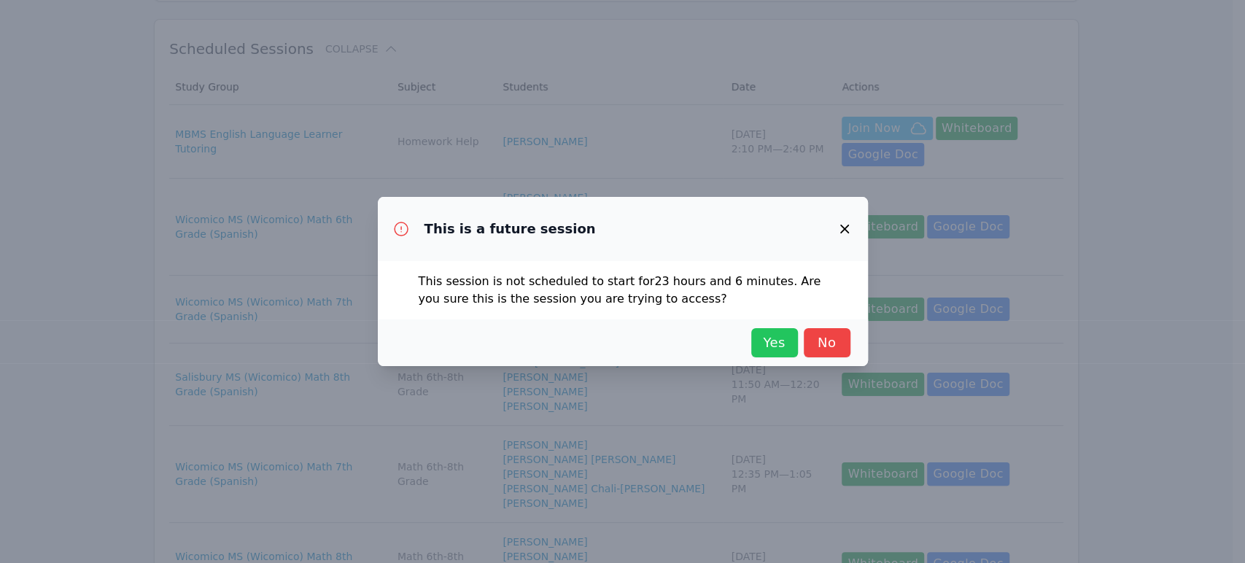
click at [609, 331] on button "Yes" at bounding box center [774, 342] width 47 height 29
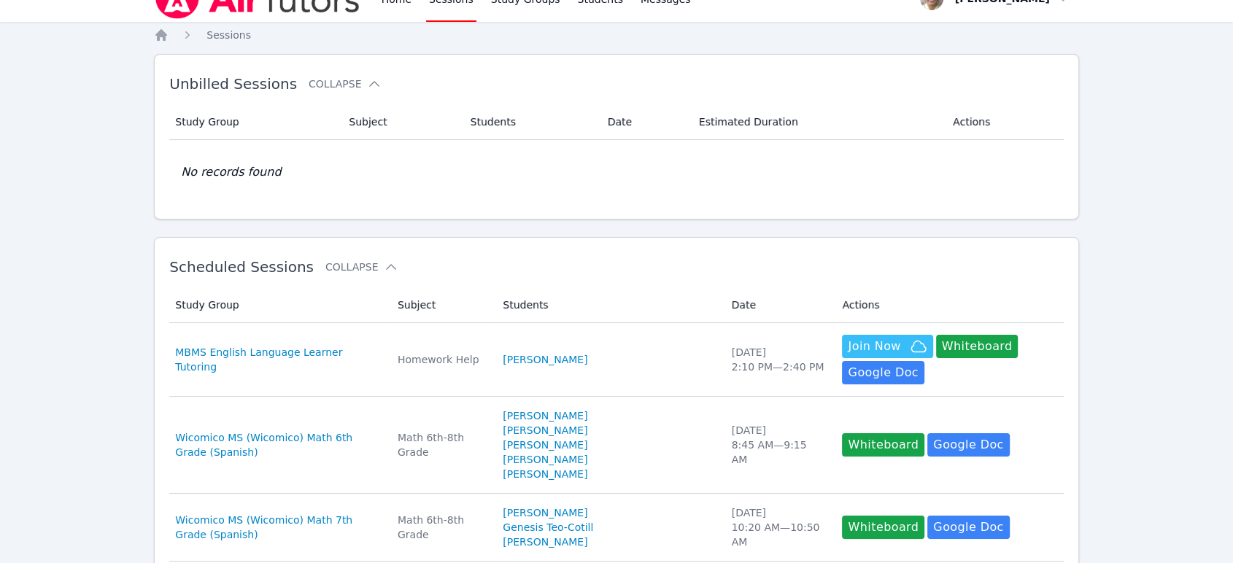
scroll to position [0, 0]
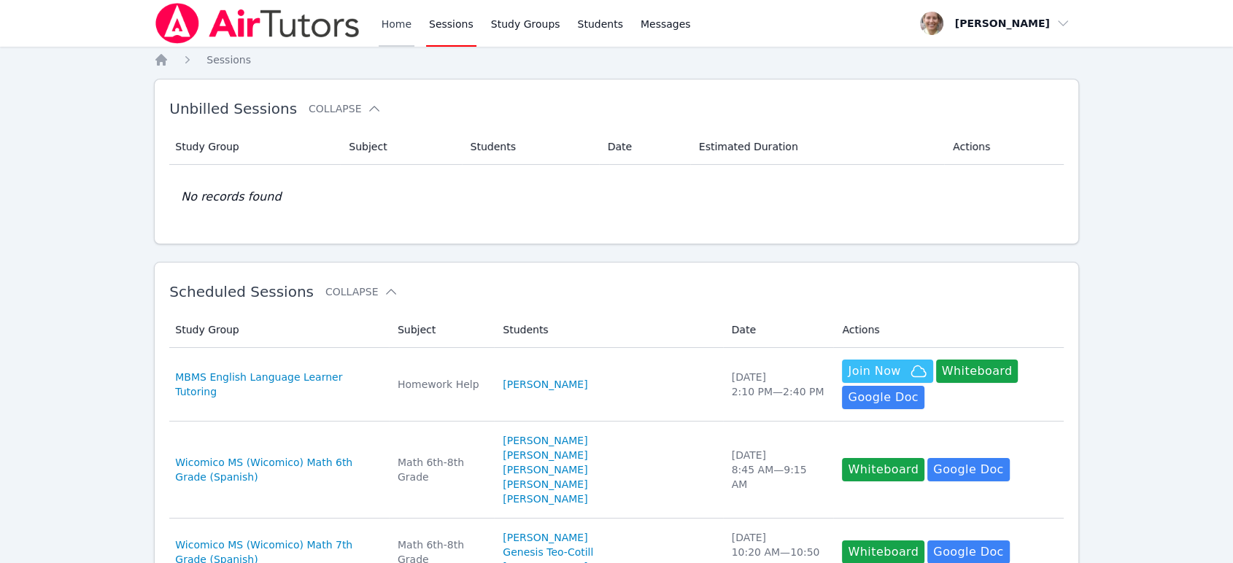
click at [384, 26] on link "Home" at bounding box center [397, 23] width 36 height 47
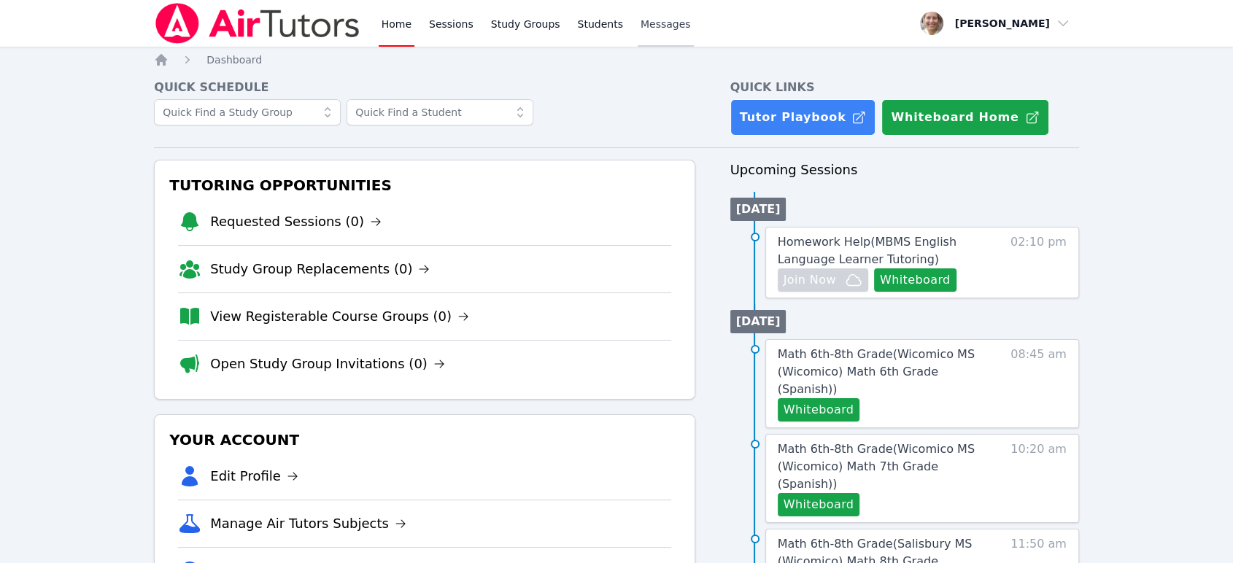
click at [637, 31] on link "Messages" at bounding box center [665, 23] width 56 height 47
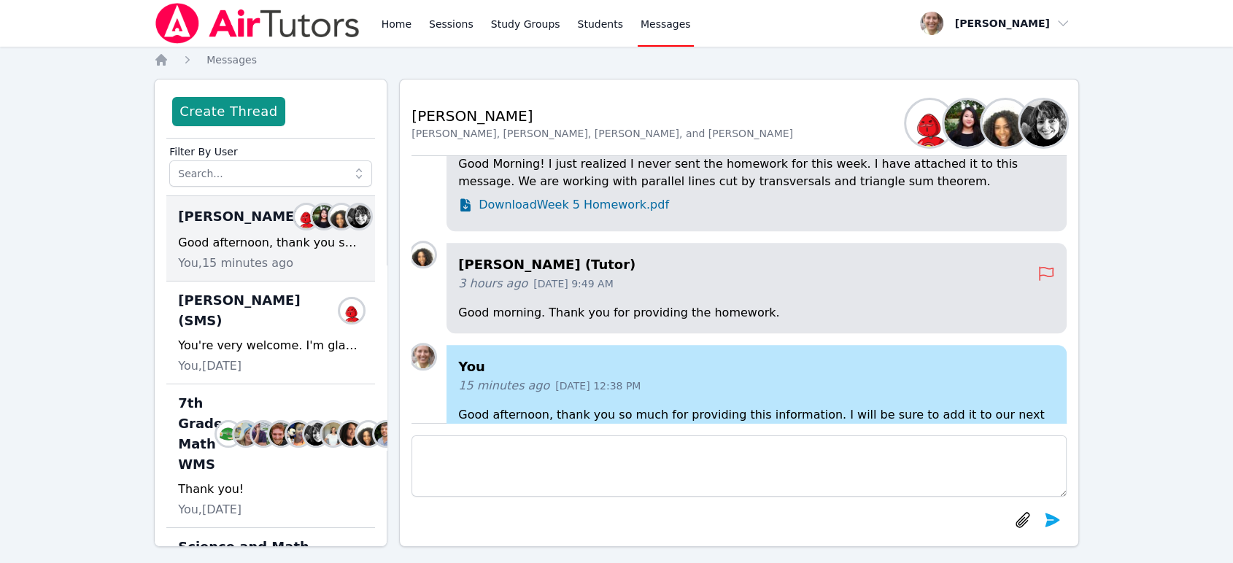
scroll to position [-81, 0]
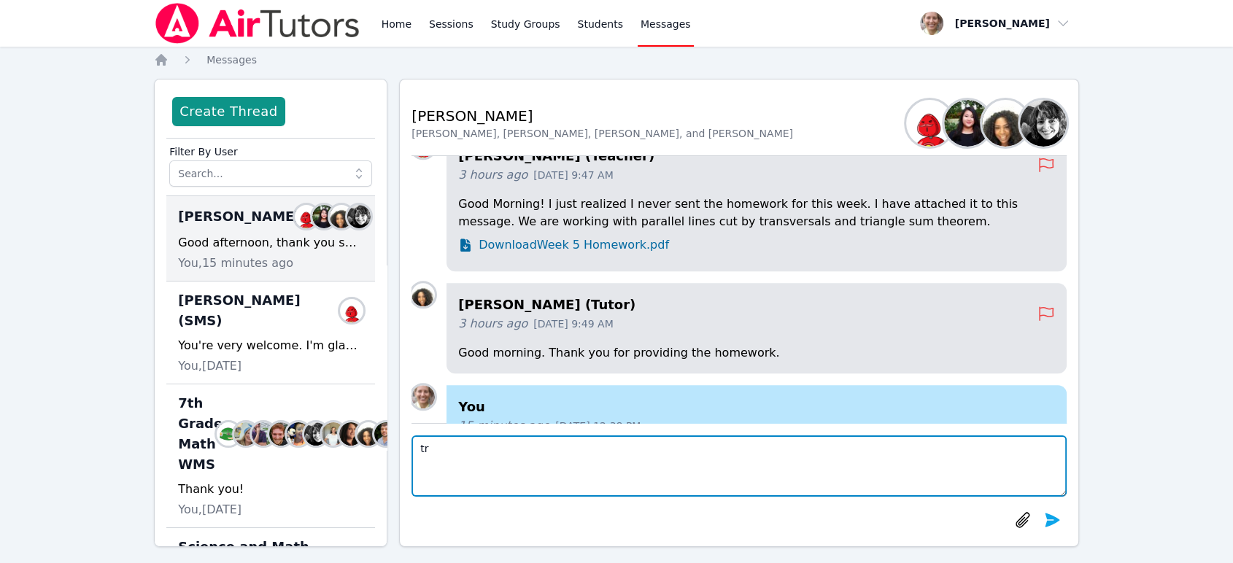
type textarea "t"
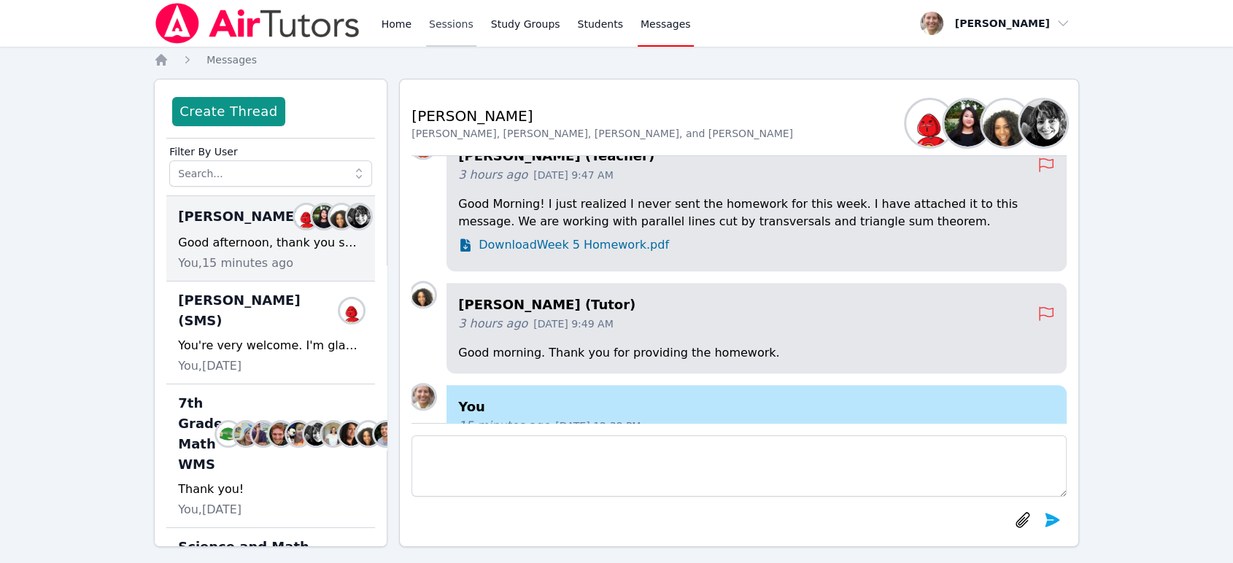
click at [437, 20] on link "Sessions" at bounding box center [451, 23] width 50 height 47
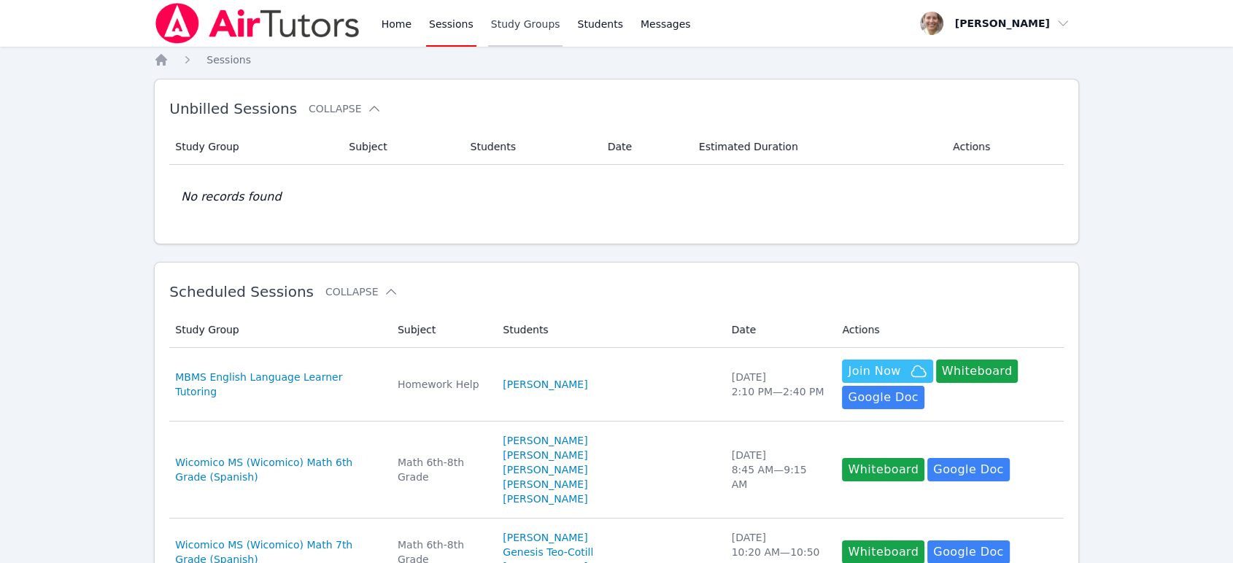
click at [488, 19] on link "Study Groups" at bounding box center [525, 23] width 75 height 47
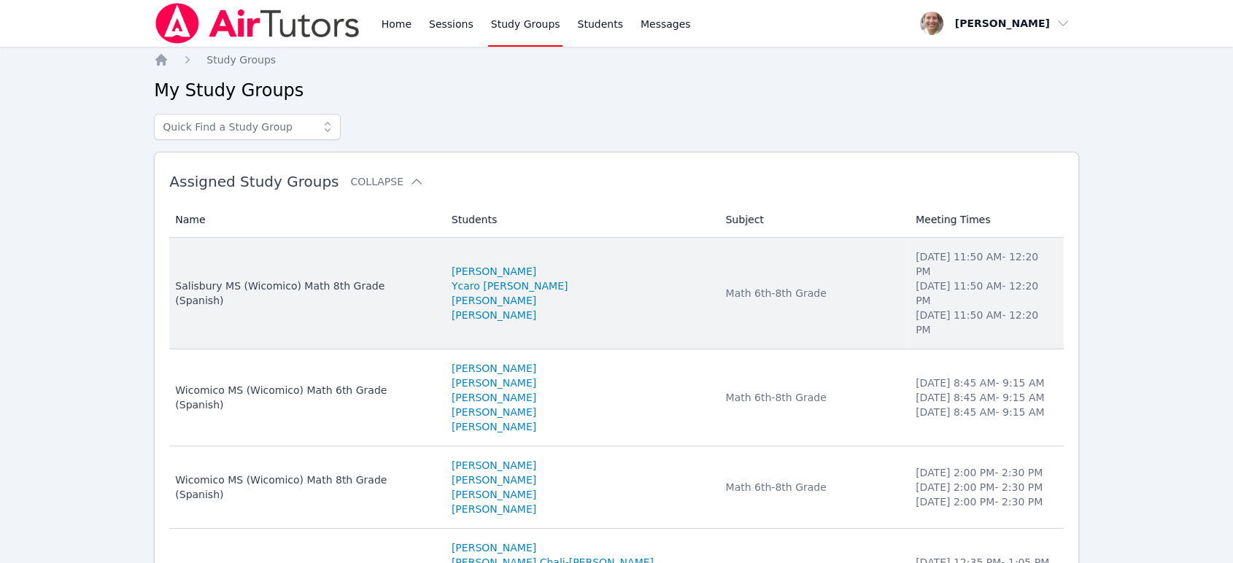
click at [429, 282] on div "Salisbury MS (Wicomico) Math 8th Grade (Spanish)" at bounding box center [304, 293] width 259 height 29
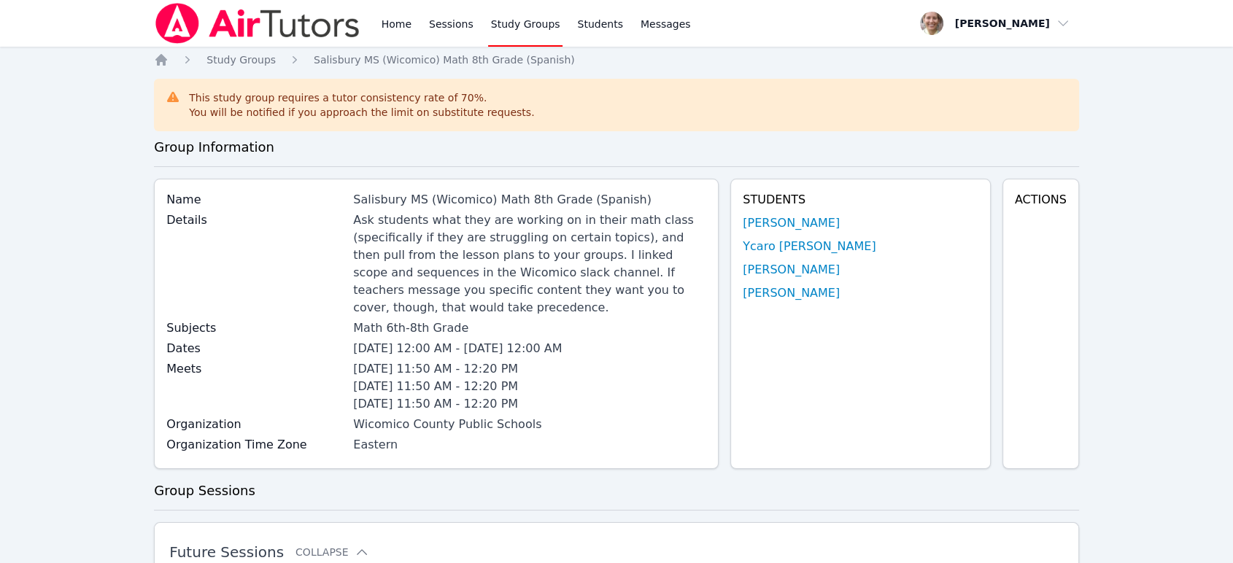
click at [412, 23] on div "Home Sessions Study Groups Students Messages" at bounding box center [536, 23] width 315 height 47
click at [401, 27] on link "Home" at bounding box center [397, 23] width 36 height 47
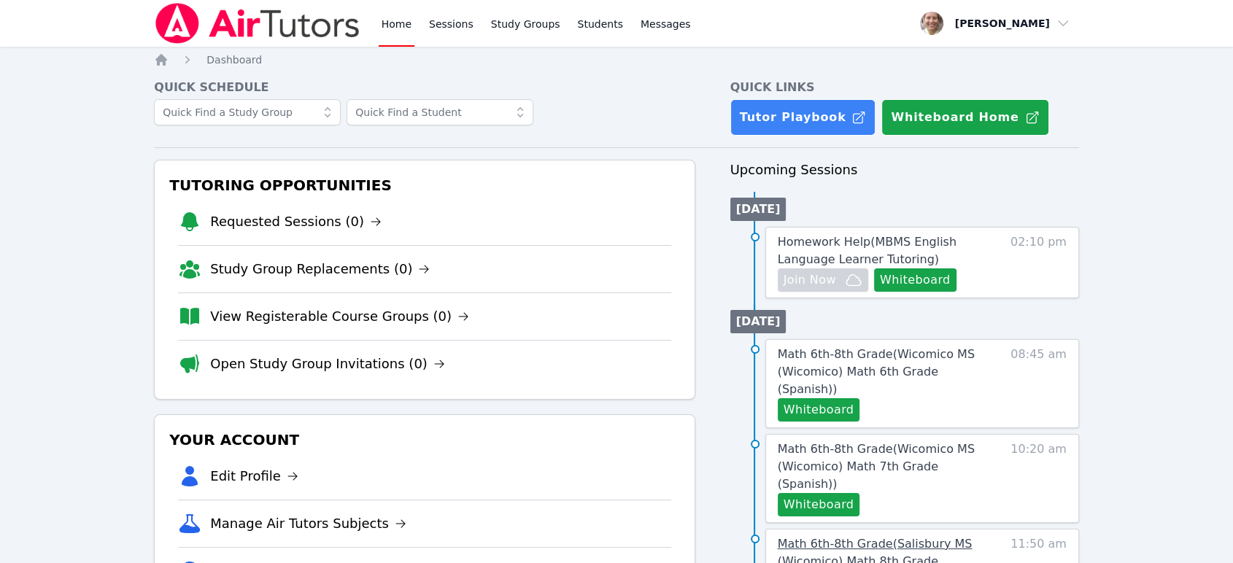
click at [890, 537] on span "Math 6th-8th Grade ( [GEOGRAPHIC_DATA] (Wicomico) Math 8th Grade (Spanish) )" at bounding box center [874, 561] width 195 height 49
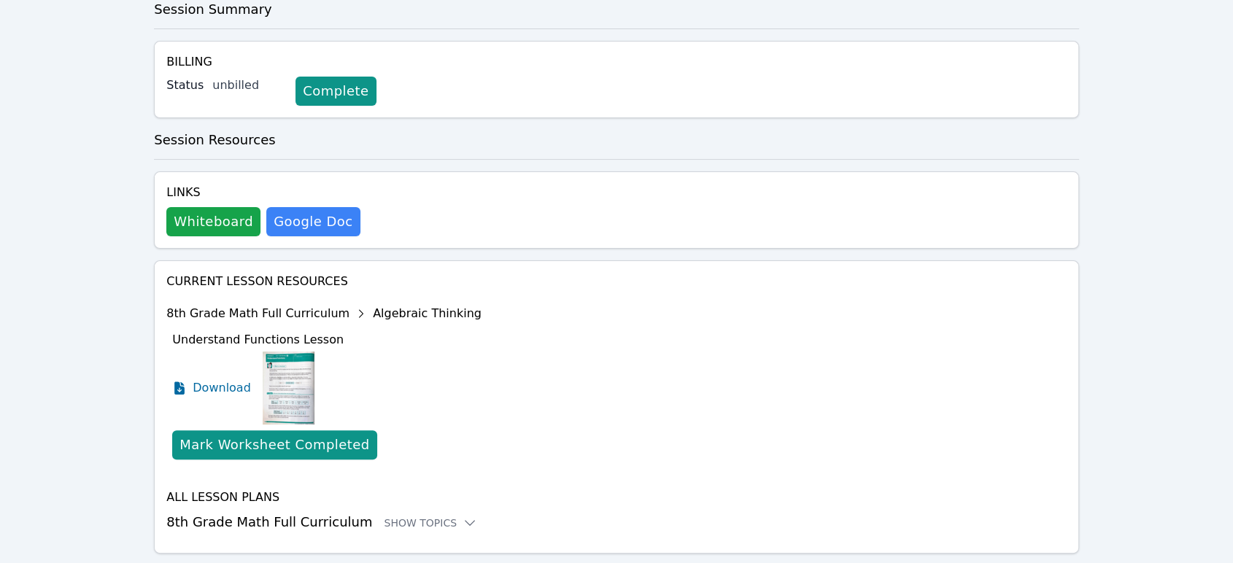
scroll to position [424, 0]
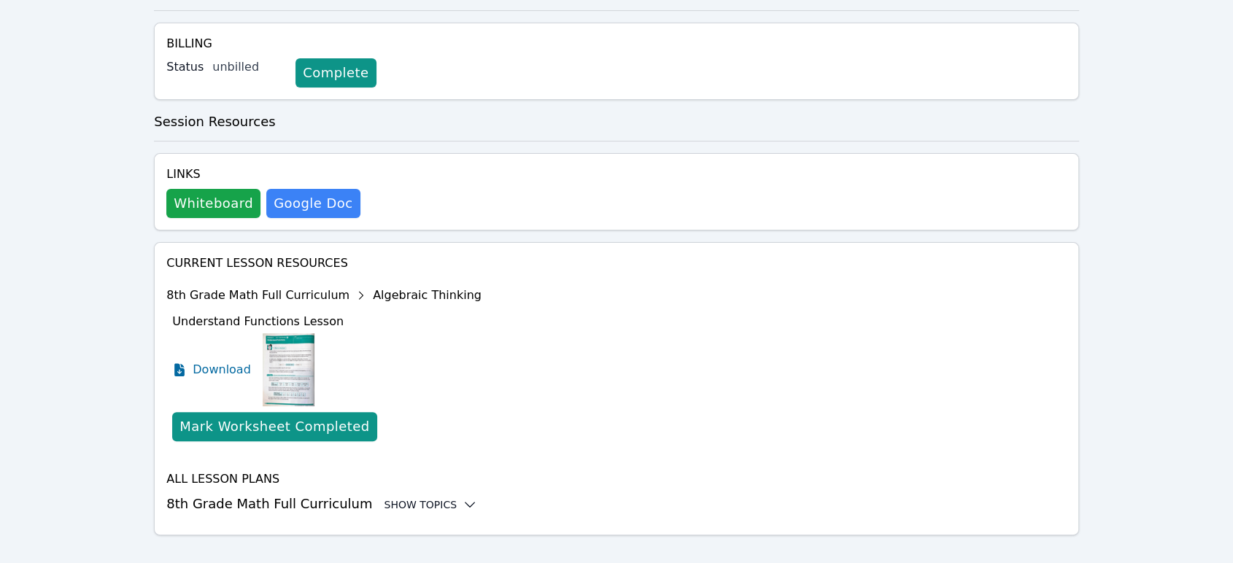
click at [425, 497] on div "Show Topics" at bounding box center [430, 504] width 93 height 15
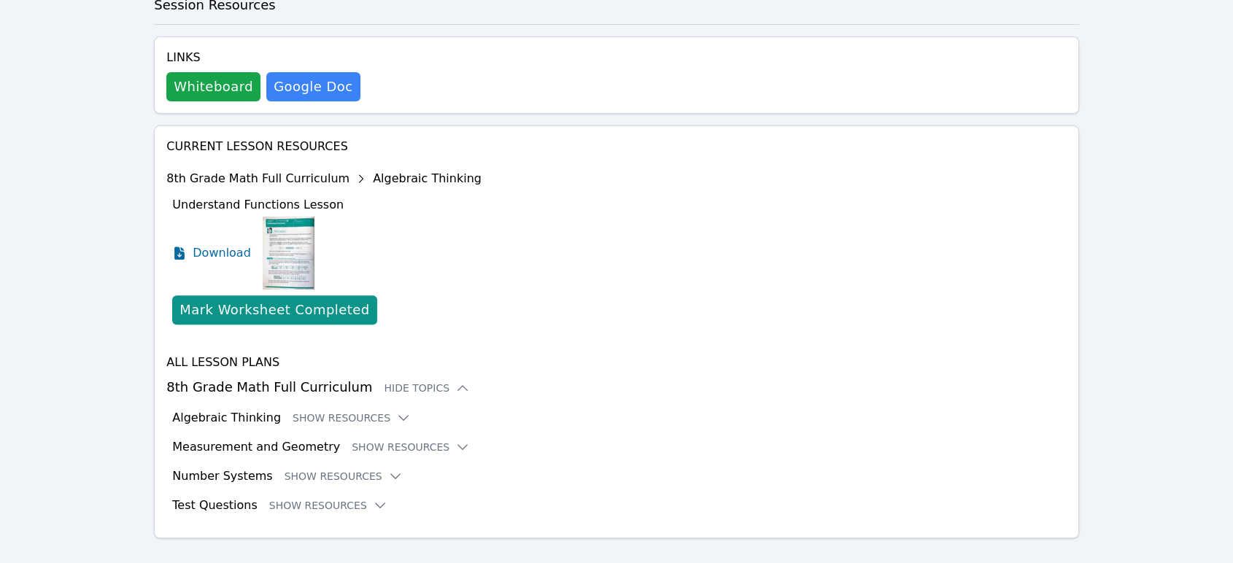
scroll to position [543, 0]
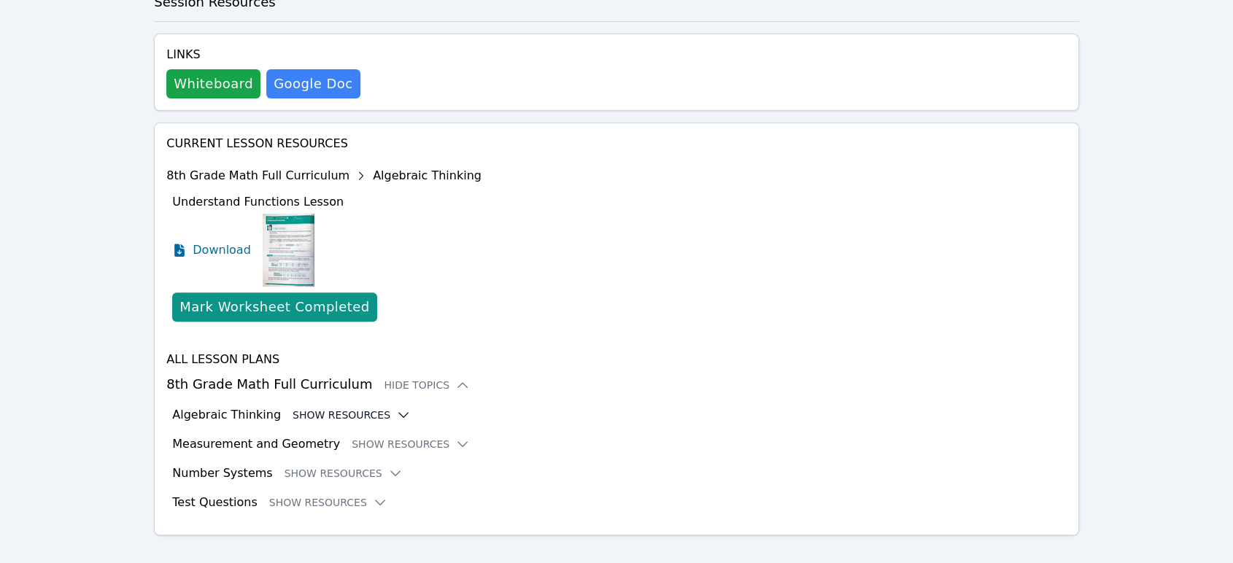
click at [396, 408] on icon at bounding box center [403, 415] width 15 height 15
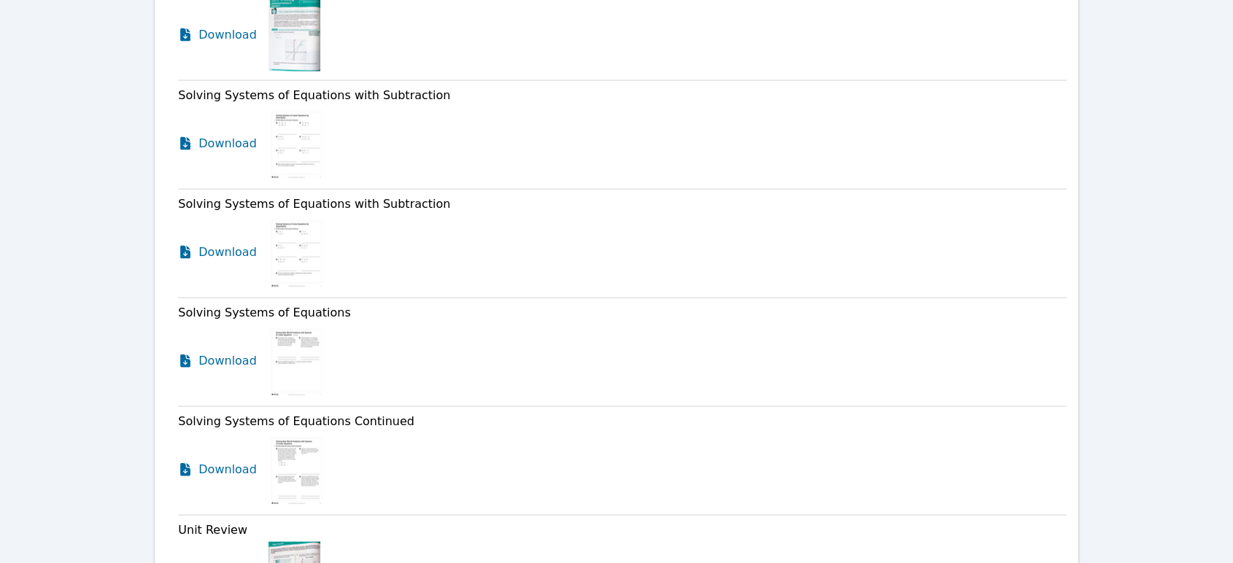
scroll to position [3378, 0]
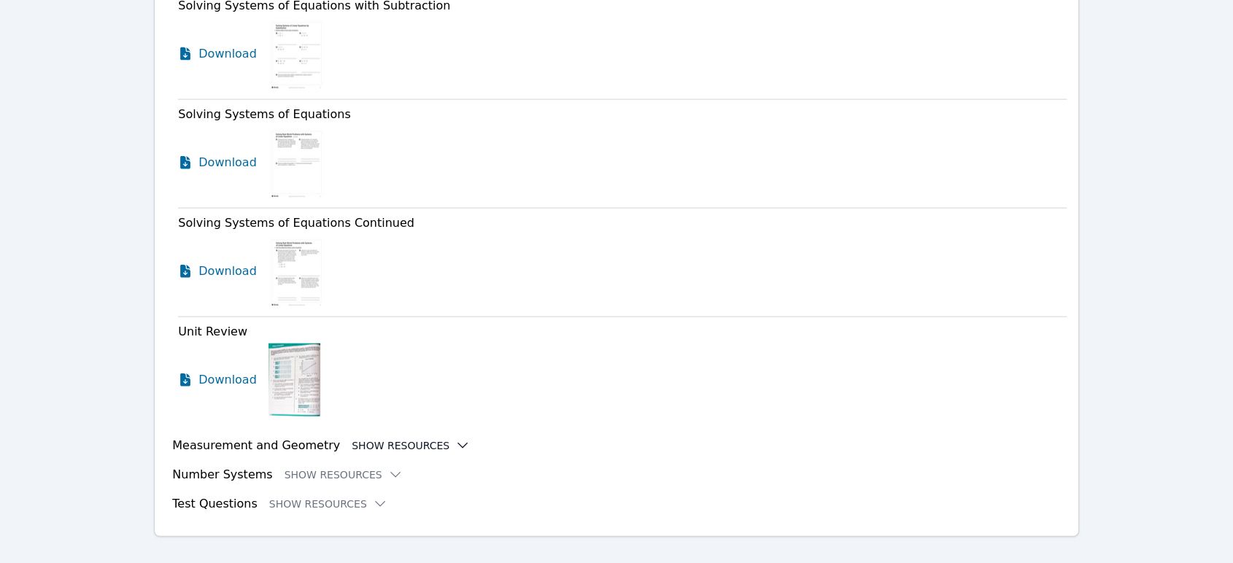
click at [389, 438] on button "Show Resources" at bounding box center [411, 445] width 118 height 15
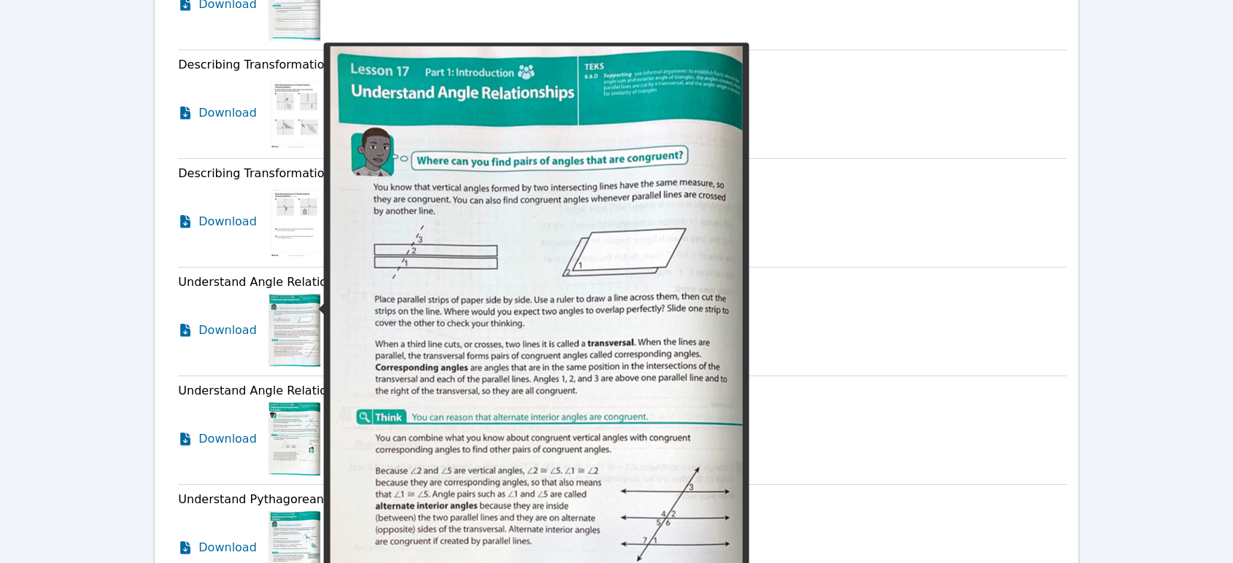
scroll to position [4513, 0]
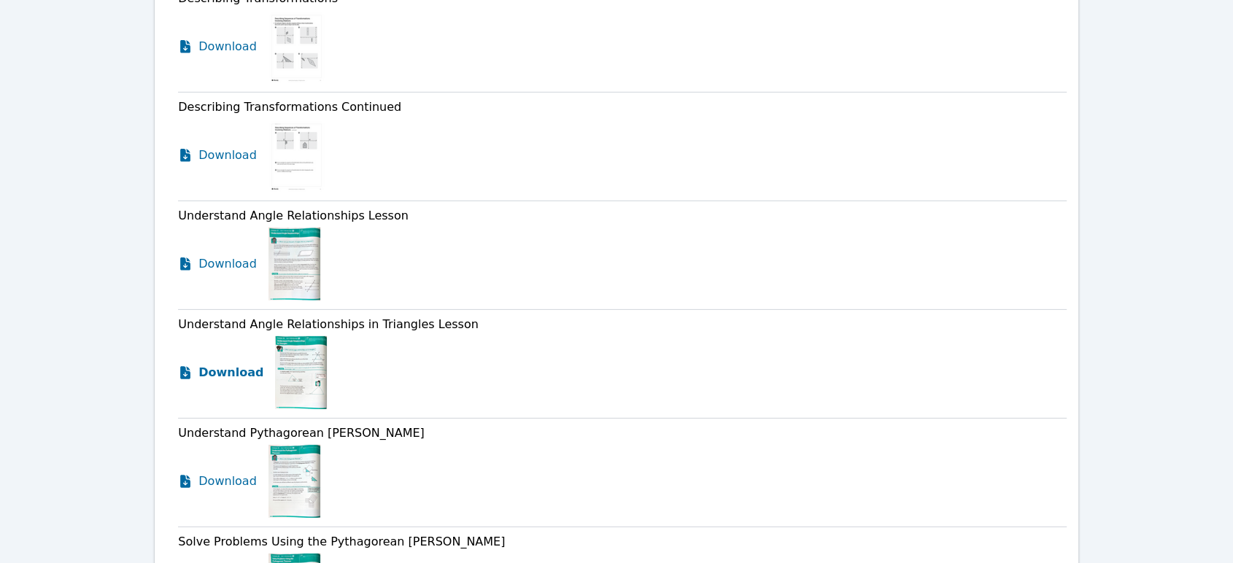
click at [238, 364] on span "Download" at bounding box center [230, 373] width 65 height 18
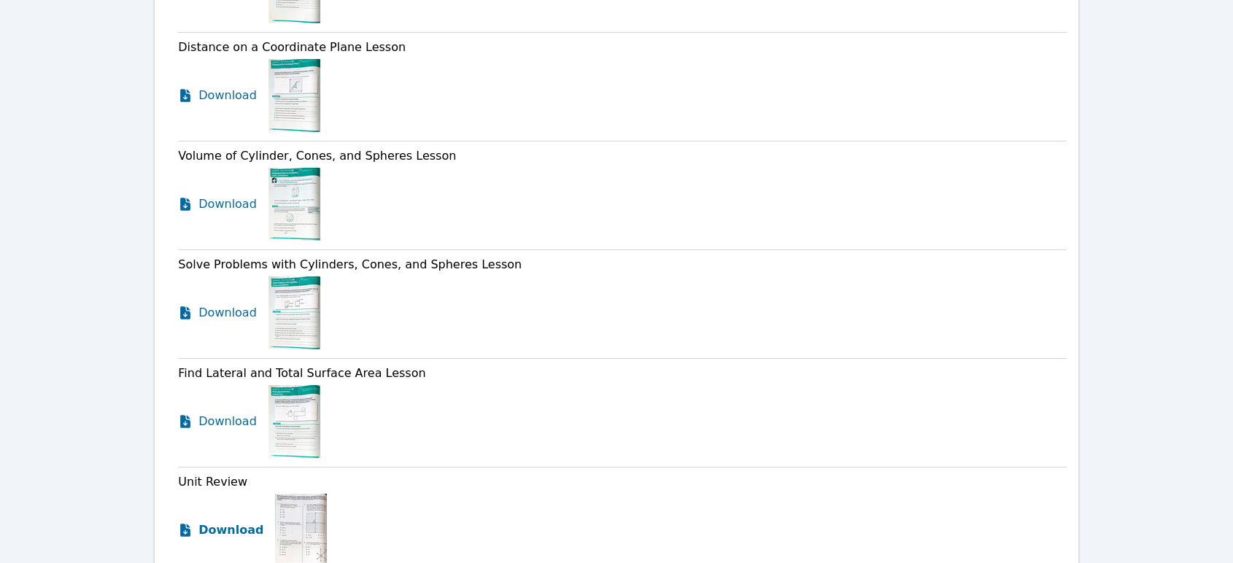
scroll to position [4994, 0]
